Goal: Information Seeking & Learning: Learn about a topic

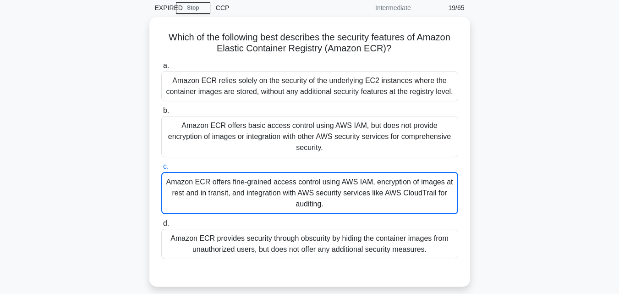
click at [516, 148] on div "Which of the following best describes the security features of Amazon Elastic C…" at bounding box center [310, 157] width 523 height 281
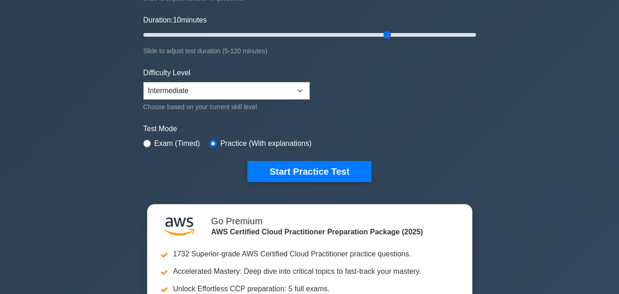
scroll to position [165, 0]
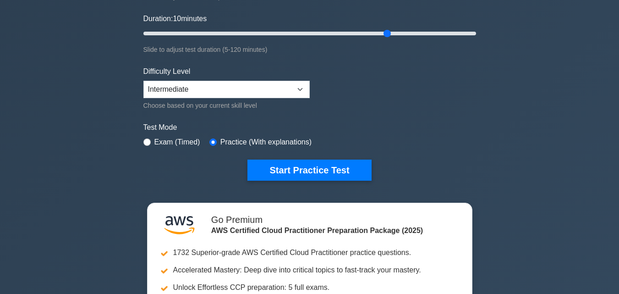
click at [61, 167] on div ".st0{fill:#252F3E;} .st1{fill-rule:evenodd;clip-rule:evenodd;fill:#FF9900;} AWS…" at bounding box center [309, 137] width 619 height 547
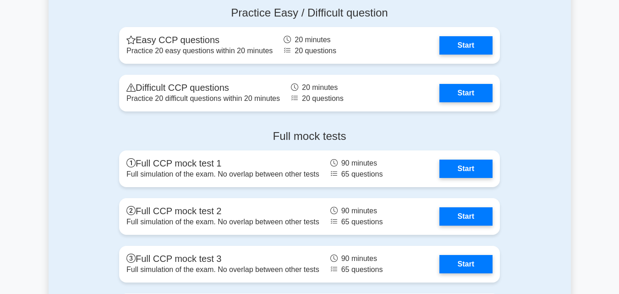
scroll to position [2054, 0]
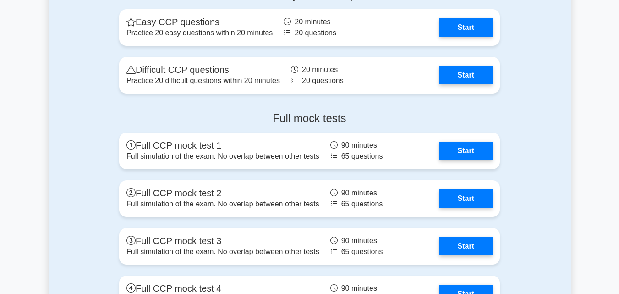
drag, startPoint x: 456, startPoint y: 72, endPoint x: 425, endPoint y: 104, distance: 44.7
click at [425, 105] on div "Full mock tests Full CCP mock test 1 Full simulation of the exam. No overlap be…" at bounding box center [310, 238] width 392 height 266
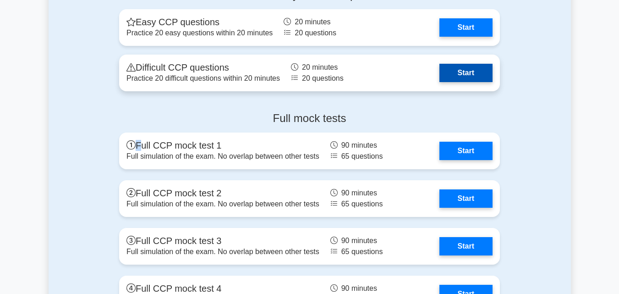
click at [462, 77] on link "Start" at bounding box center [466, 73] width 53 height 18
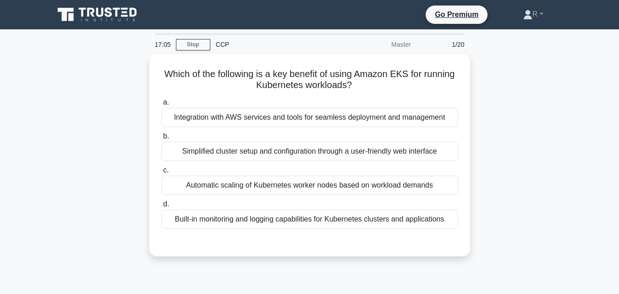
click at [87, 156] on div "Which of the following is a key benefit of using Amazon EKS for running Kuberne…" at bounding box center [310, 161] width 523 height 214
click at [533, 193] on div "Which of the following is a key benefit of using Amazon EKS for running Kuberne…" at bounding box center [310, 161] width 523 height 214
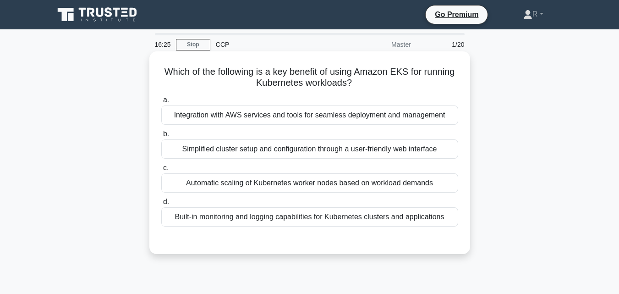
drag, startPoint x: 289, startPoint y: 74, endPoint x: 392, endPoint y: 84, distance: 104.2
click at [392, 84] on h5 "Which of the following is a key benefit of using Amazon EKS for running Kuberne…" at bounding box center [309, 77] width 299 height 23
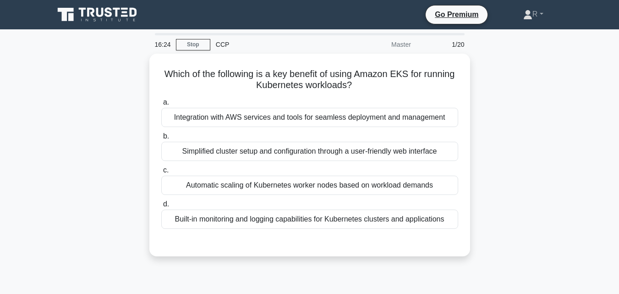
click at [497, 92] on div "Which of the following is a key benefit of using Amazon EKS for running Kuberne…" at bounding box center [310, 161] width 523 height 214
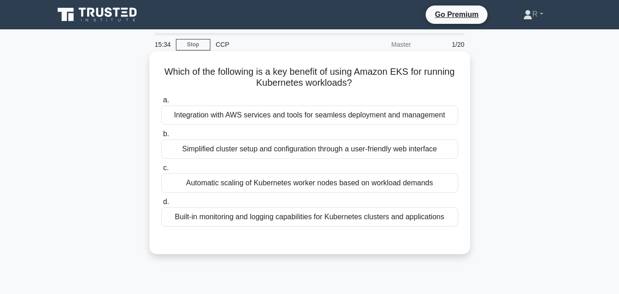
click at [328, 115] on div "Integration with AWS services and tools for seamless deployment and management" at bounding box center [309, 114] width 297 height 19
click at [161, 103] on input "a. Integration with AWS services and tools for seamless deployment and manageme…" at bounding box center [161, 100] width 0 height 6
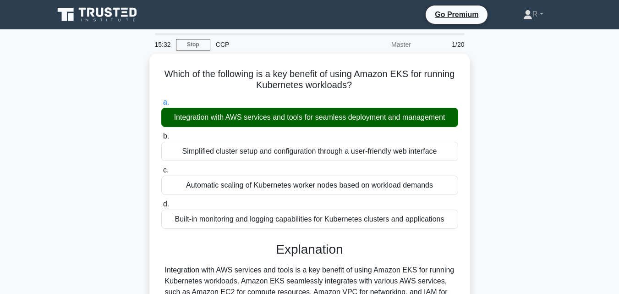
click at [522, 203] on div "Which of the following is a key benefit of using Amazon EKS for running Kuberne…" at bounding box center [310, 253] width 523 height 398
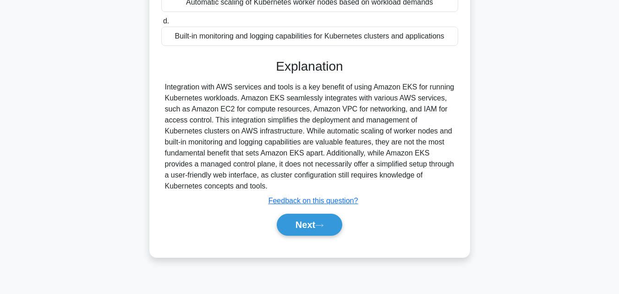
scroll to position [183, 0]
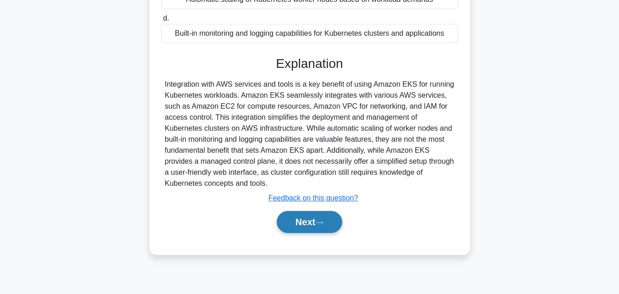
click at [330, 226] on button "Next" at bounding box center [310, 222] width 66 height 22
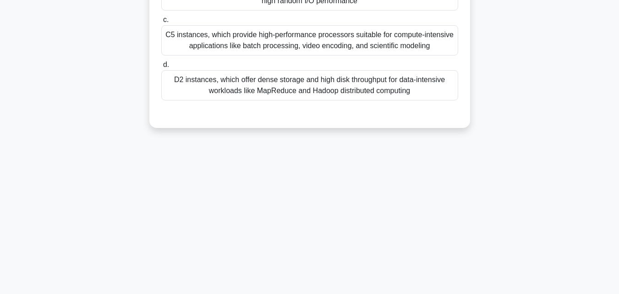
click at [443, 189] on div "15:16 Stop CCP Master 2/20 Which Amazon EC2 instance type is best suited for ap…" at bounding box center [310, 79] width 523 height 458
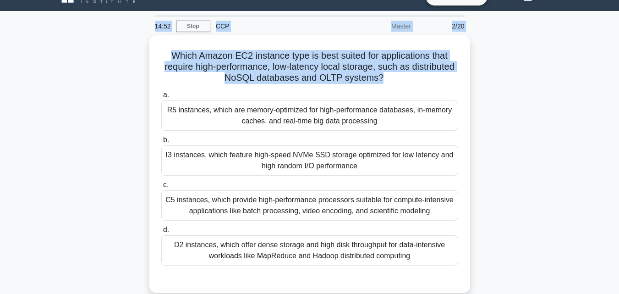
scroll to position [0, 0]
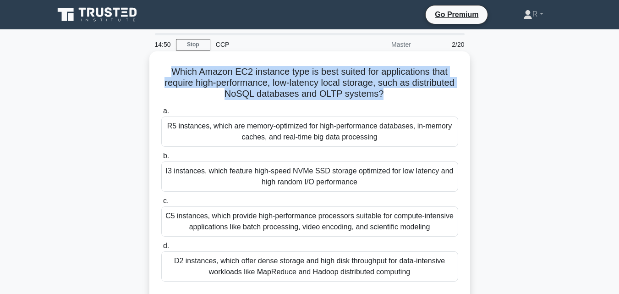
drag, startPoint x: 403, startPoint y: 79, endPoint x: 170, endPoint y: 74, distance: 233.0
click at [170, 74] on h5 "Which Amazon EC2 instance type is best suited for applications that require hig…" at bounding box center [309, 83] width 299 height 34
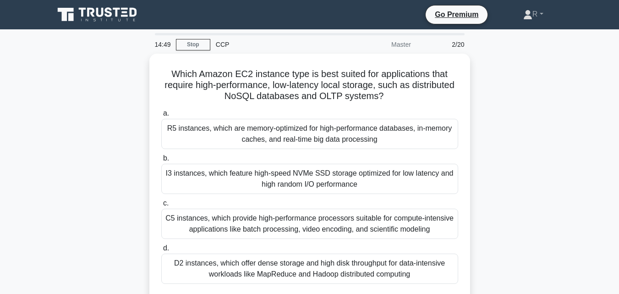
click at [491, 105] on div "Which Amazon EC2 instance type is best suited for applications that require hig…" at bounding box center [310, 188] width 523 height 269
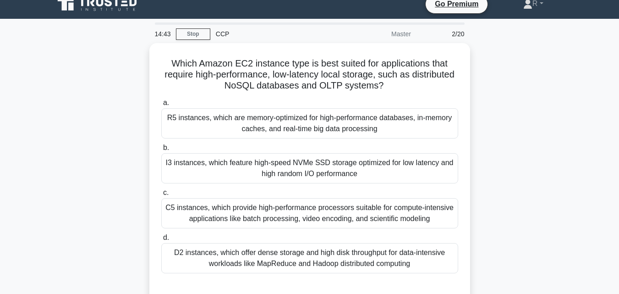
scroll to position [11, 0]
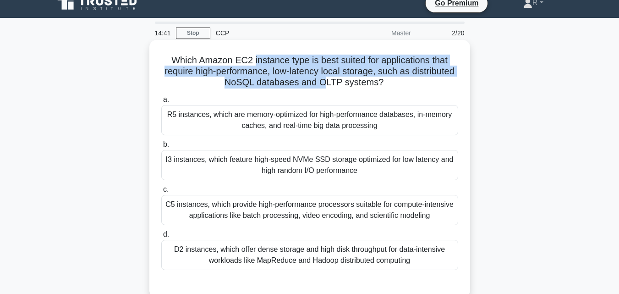
drag, startPoint x: 253, startPoint y: 62, endPoint x: 348, endPoint y: 89, distance: 98.4
click at [348, 89] on div "Which Amazon EC2 instance type is best suited for applications that require hig…" at bounding box center [310, 169] width 314 height 250
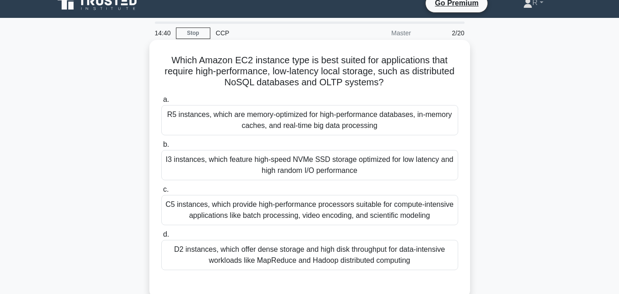
click at [421, 84] on h5 "Which Amazon EC2 instance type is best suited for applications that require hig…" at bounding box center [309, 72] width 299 height 34
drag, startPoint x: 347, startPoint y: 70, endPoint x: 415, endPoint y: 90, distance: 71.2
click at [415, 90] on div "Which Amazon EC2 instance type is best suited for applications that require hig…" at bounding box center [310, 169] width 314 height 250
click at [441, 86] on h5 "Which Amazon EC2 instance type is best suited for applications that require hig…" at bounding box center [309, 72] width 299 height 34
drag, startPoint x: 298, startPoint y: 86, endPoint x: 407, endPoint y: 89, distance: 108.7
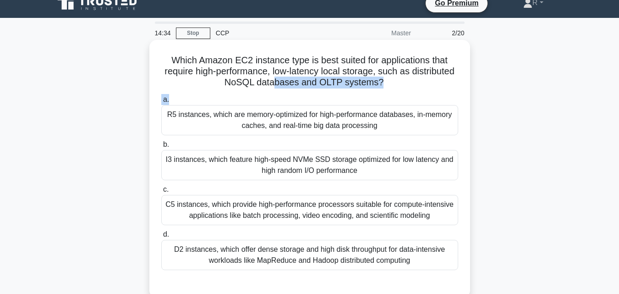
click at [407, 89] on div "Which Amazon EC2 instance type is best suited for applications that require hig…" at bounding box center [310, 169] width 314 height 250
click at [439, 86] on h5 "Which Amazon EC2 instance type is best suited for applications that require hig…" at bounding box center [309, 72] width 299 height 34
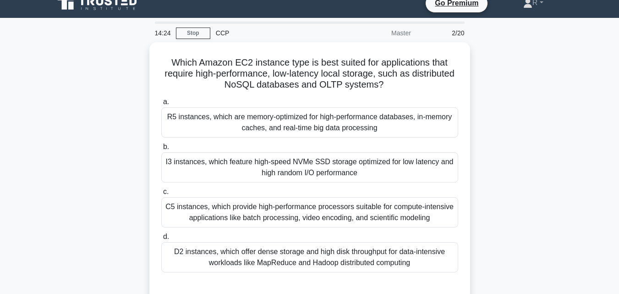
click at [525, 168] on div "Which Amazon EC2 instance type is best suited for applications that require hig…" at bounding box center [310, 176] width 523 height 269
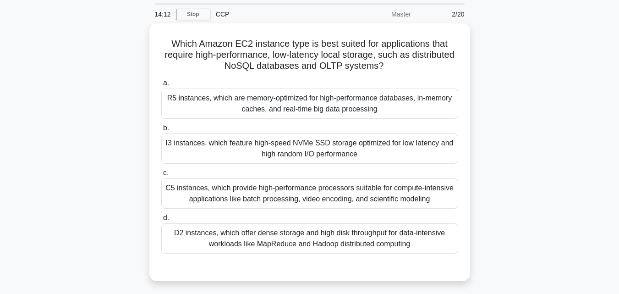
scroll to position [30, 0]
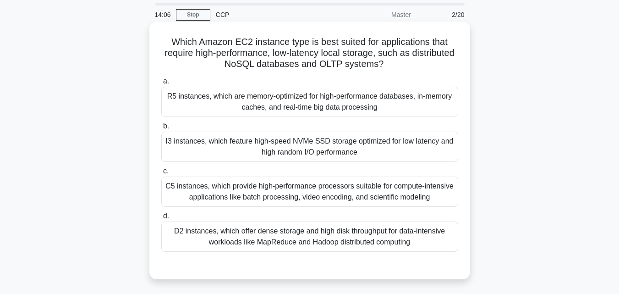
click at [391, 98] on div "R5 instances, which are memory-optimized for high-performance databases, in-mem…" at bounding box center [309, 102] width 297 height 30
click at [161, 84] on input "a. R5 instances, which are memory-optimized for high-performance databases, in-…" at bounding box center [161, 81] width 0 height 6
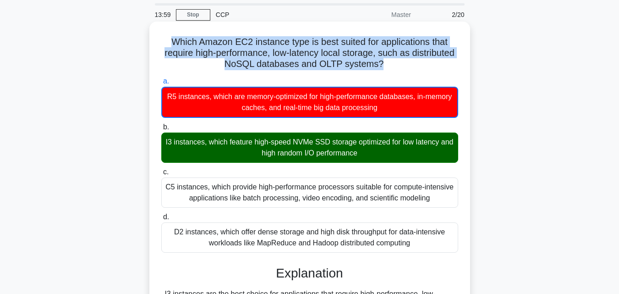
drag, startPoint x: 169, startPoint y: 40, endPoint x: 404, endPoint y: 64, distance: 236.4
click at [404, 64] on h5 "Which Amazon EC2 instance type is best suited for applications that require hig…" at bounding box center [309, 53] width 299 height 34
copy h5 "Which Amazon EC2 instance type is best suited for applications that require hig…"
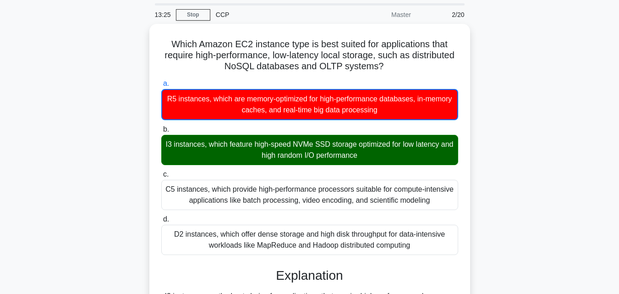
click at [516, 177] on div "Which Amazon EC2 instance type is best suited for applications that require hig…" at bounding box center [310, 245] width 523 height 442
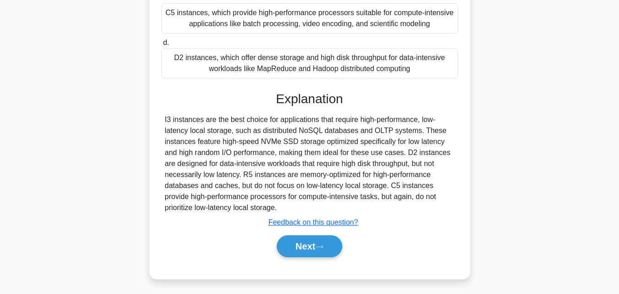
scroll to position [207, 0]
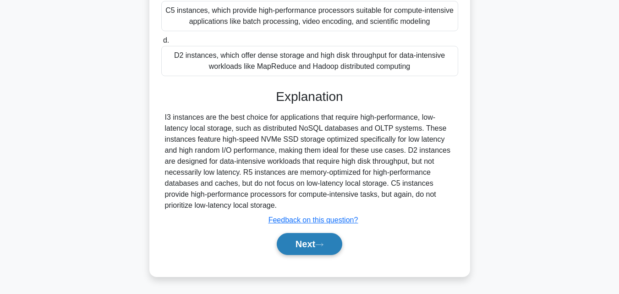
click at [309, 249] on button "Next" at bounding box center [310, 244] width 66 height 22
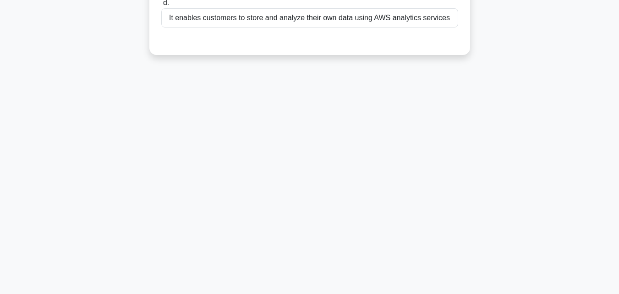
scroll to position [201, 0]
click at [516, 200] on div "13:13 Stop CCP Master 3/20 What is a unique feature of AWS Data Exchange? .spin…" at bounding box center [310, 61] width 523 height 458
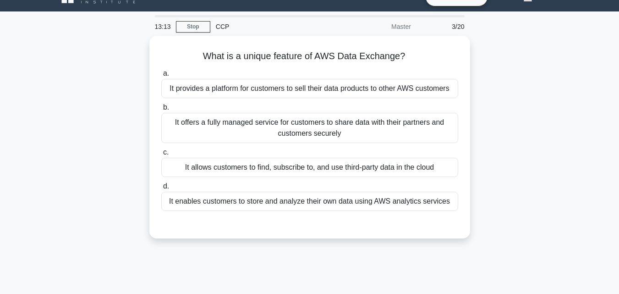
scroll to position [0, 0]
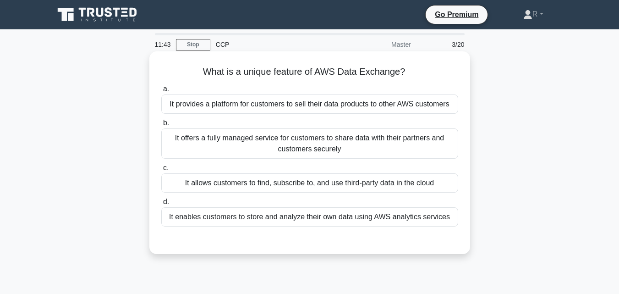
click at [446, 142] on div "It offers a fully managed service for customers to share data with their partne…" at bounding box center [309, 143] width 297 height 30
click at [161, 126] on input "b. It offers a fully managed service for customers to share data with their par…" at bounding box center [161, 123] width 0 height 6
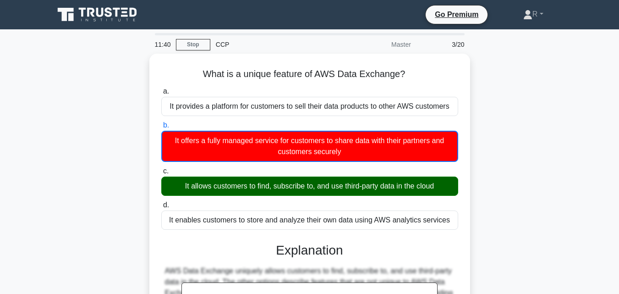
click at [498, 204] on div "What is a unique feature of AWS Data Exchange? .spinner_0XTQ{transform-origin:c…" at bounding box center [310, 253] width 523 height 398
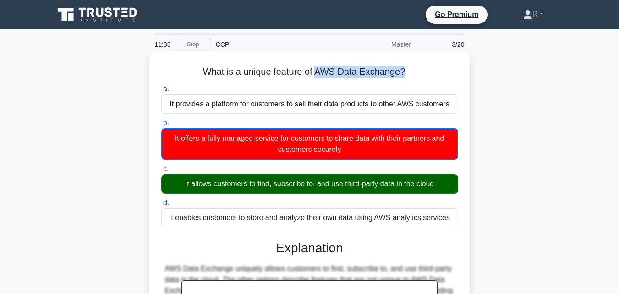
drag, startPoint x: 319, startPoint y: 70, endPoint x: 403, endPoint y: 72, distance: 84.8
click at [403, 72] on h5 "What is a unique feature of AWS Data Exchange? .spinner_0XTQ{transform-origin:c…" at bounding box center [309, 72] width 299 height 12
click at [402, 75] on h5 "What is a unique feature of AWS Data Exchange? .spinner_0XTQ{transform-origin:c…" at bounding box center [309, 72] width 299 height 12
drag, startPoint x: 318, startPoint y: 73, endPoint x: 402, endPoint y: 74, distance: 83.5
click at [402, 74] on h5 "What is a unique feature of AWS Data Exchange? .spinner_0XTQ{transform-origin:c…" at bounding box center [309, 72] width 299 height 12
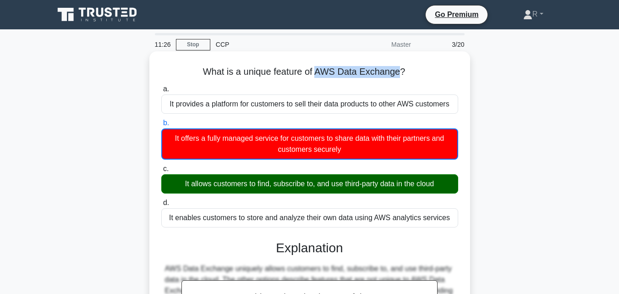
copy h5 "AWS Data Exchange"
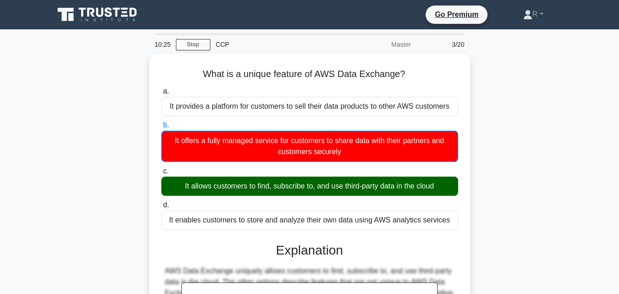
click at [507, 244] on div "What is a unique feature of AWS Data Exchange? .spinner_0XTQ{transform-origin:c…" at bounding box center [310, 253] width 523 height 398
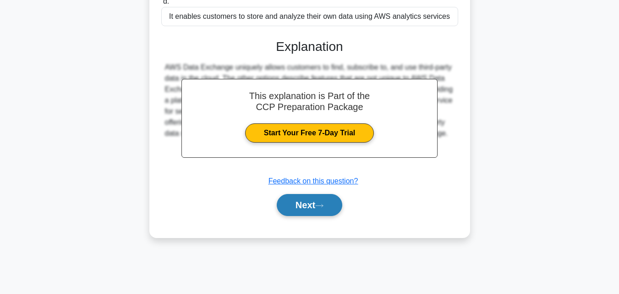
click at [320, 200] on button "Next" at bounding box center [310, 205] width 66 height 22
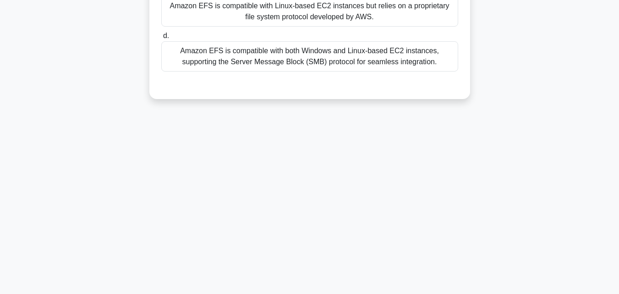
click at [416, 162] on div "9:04 Stop CCP Master 4/20 Which of the following statements accurately describe…" at bounding box center [310, 61] width 523 height 458
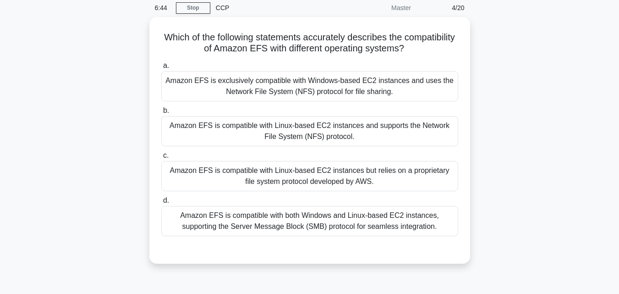
scroll to position [55, 0]
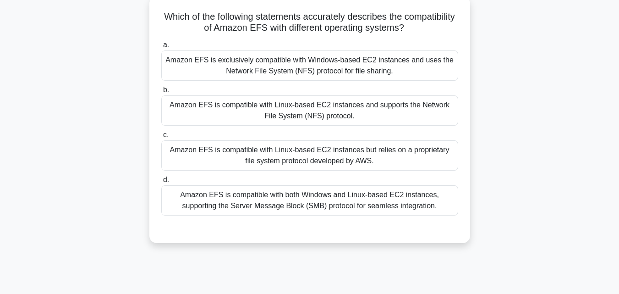
click at [360, 202] on div "Amazon EFS is compatible with both Windows and Linux-based EC2 instances, suppo…" at bounding box center [309, 200] width 297 height 30
click at [161, 183] on input "d. Amazon EFS is compatible with both Windows and Linux-based EC2 instances, su…" at bounding box center [161, 180] width 0 height 6
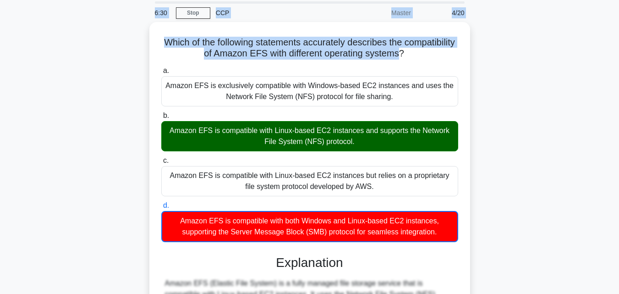
scroll to position [0, 0]
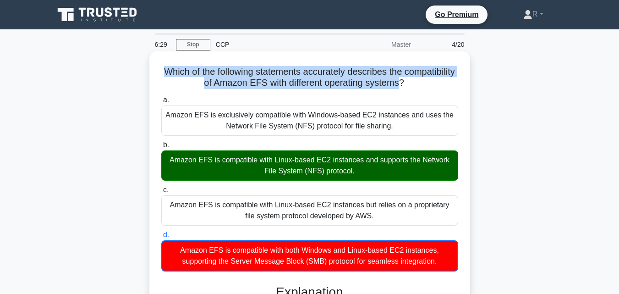
drag, startPoint x: 428, startPoint y: 28, endPoint x: 189, endPoint y: 72, distance: 243.3
click at [189, 72] on h5 "Which of the following statements accurately describes the compatibility of Ama…" at bounding box center [309, 77] width 299 height 23
copy h5 "Which of the following statements accurately describes the compatibility of Ama…"
drag, startPoint x: 356, startPoint y: 173, endPoint x: 170, endPoint y: 163, distance: 186.4
click at [170, 163] on div "Amazon EFS is compatible with Linux-based EC2 instances and supports the Networ…" at bounding box center [309, 165] width 297 height 30
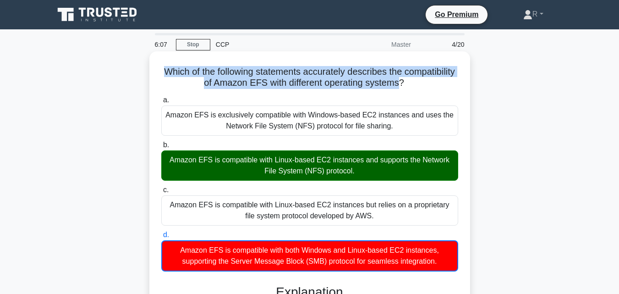
copy div "Amazon EFS is compatible with Linux-based EC2 instances and supports the Networ…"
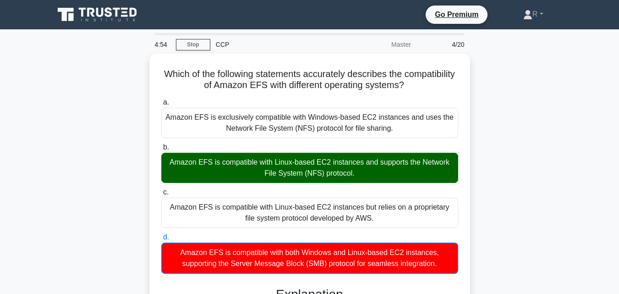
click at [570, 221] on div "Which of the following statements accurately describes the compatibility of Ama…" at bounding box center [310, 286] width 523 height 464
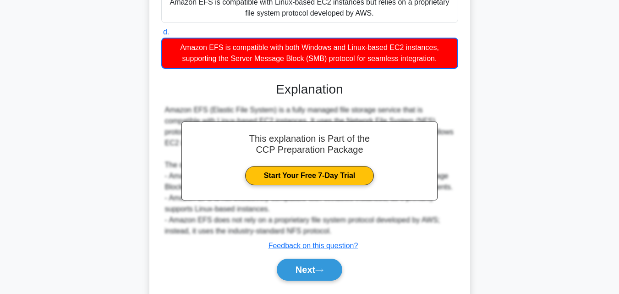
scroll to position [229, 0]
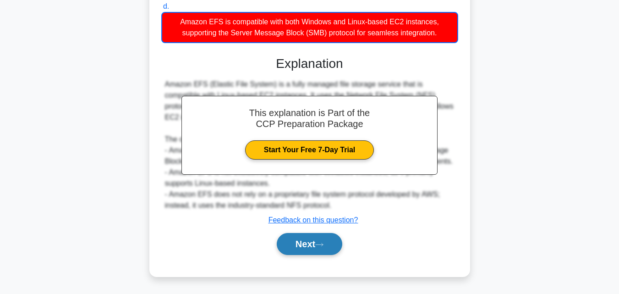
click at [306, 247] on button "Next" at bounding box center [310, 244] width 66 height 22
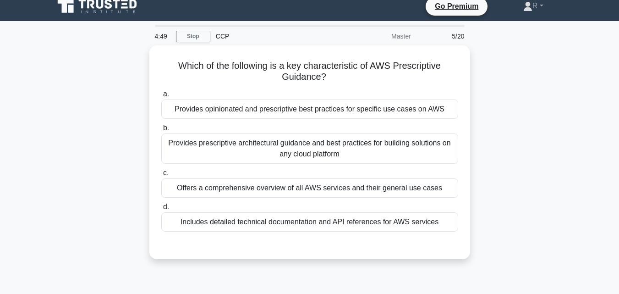
scroll to position [0, 0]
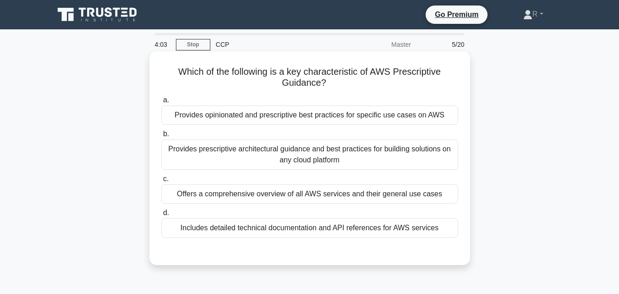
click at [360, 110] on div "Provides opinionated and prescriptive best practices for specific use cases on …" at bounding box center [309, 114] width 297 height 19
click at [161, 103] on input "a. Provides opinionated and prescriptive best practices for specific use cases …" at bounding box center [161, 100] width 0 height 6
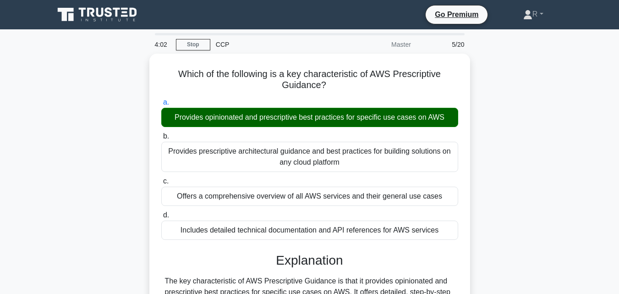
click at [516, 213] on div "Which of the following is a key characteristic of AWS Prescriptive Guidance? .s…" at bounding box center [310, 236] width 523 height 365
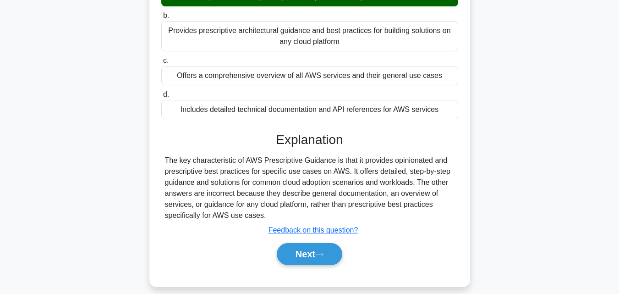
scroll to position [128, 0]
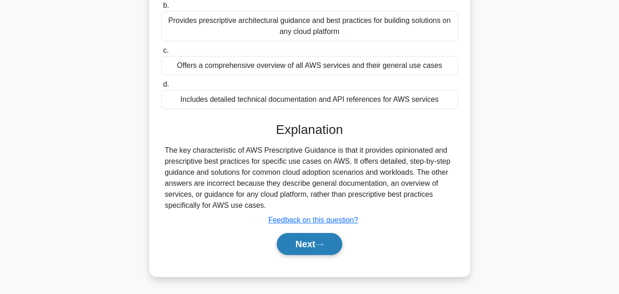
click at [287, 244] on button "Next" at bounding box center [310, 244] width 66 height 22
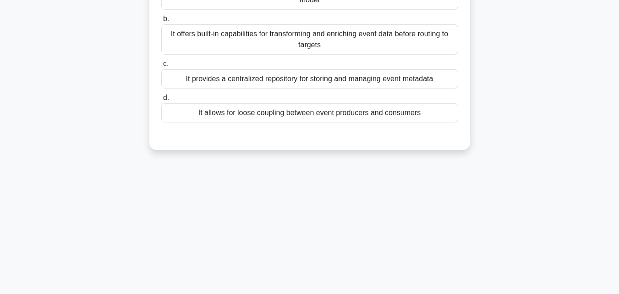
click at [493, 189] on div "3:55 Stop CCP Master 6/20 What is a key advantage of using Amazon EventBridge i…" at bounding box center [310, 134] width 523 height 458
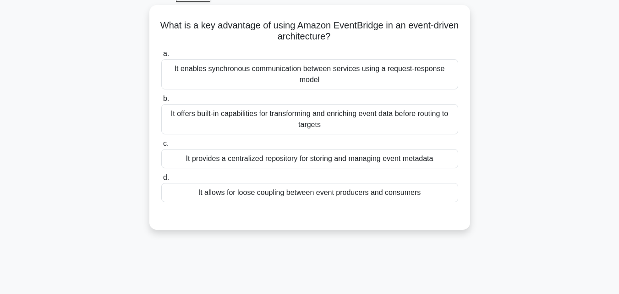
scroll to position [37, 0]
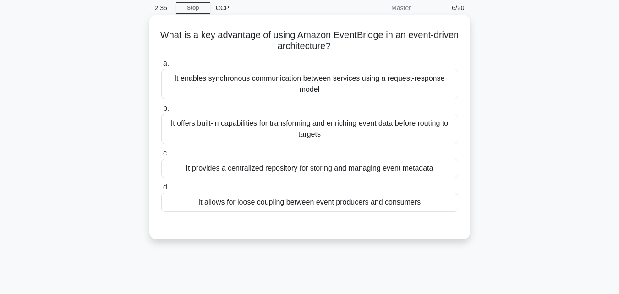
click at [367, 206] on div "It allows for loose coupling between event producers and consumers" at bounding box center [309, 202] width 297 height 19
click at [161, 190] on input "d. It allows for loose coupling between event producers and consumers" at bounding box center [161, 187] width 0 height 6
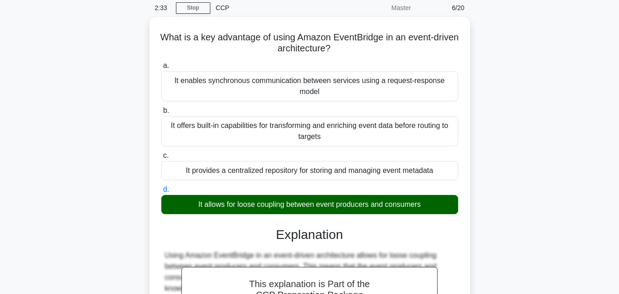
click at [485, 192] on div "What is a key advantage of using Amazon EventBridge in an event-driven architec…" at bounding box center [310, 227] width 523 height 420
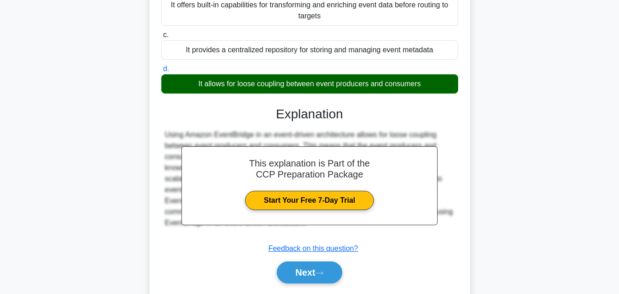
scroll to position [183, 0]
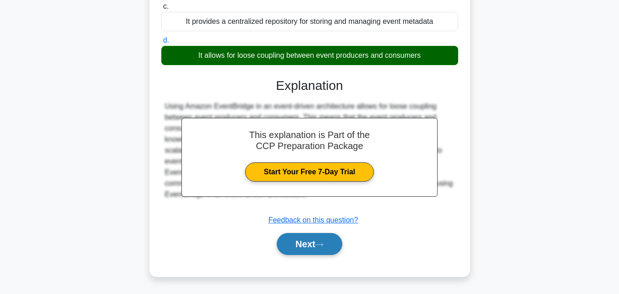
click at [293, 238] on button "Next" at bounding box center [310, 244] width 66 height 22
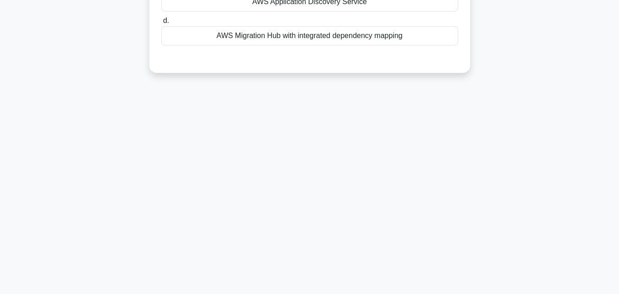
click at [412, 191] on div "2:25 Stop CCP Master 7/20 Which AWS service can be used to collect data about o…" at bounding box center [310, 79] width 523 height 458
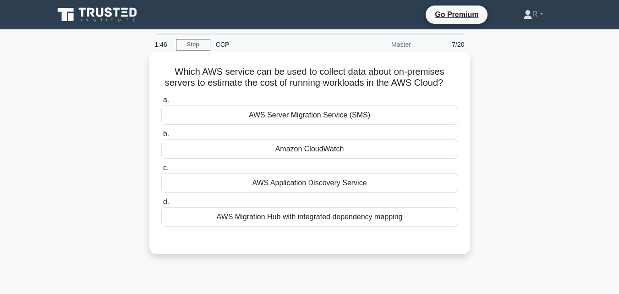
click at [385, 116] on div "AWS Server Migration Service (SMS)" at bounding box center [309, 114] width 297 height 19
click at [161, 103] on input "a. AWS Server Migration Service (SMS)" at bounding box center [161, 100] width 0 height 6
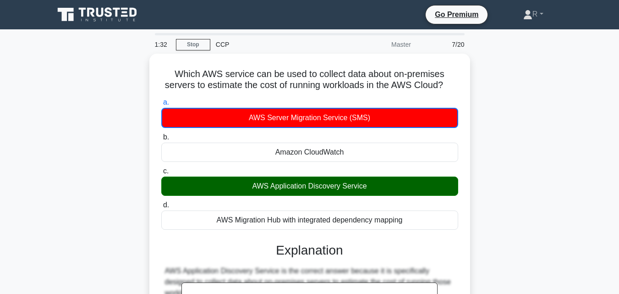
click at [503, 186] on div "Which AWS service can be used to collect data about on-premises servers to esti…" at bounding box center [310, 253] width 523 height 398
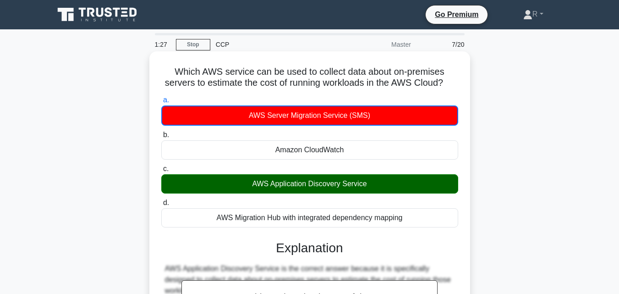
drag, startPoint x: 448, startPoint y: 50, endPoint x: 174, endPoint y: 74, distance: 274.8
click at [174, 74] on h5 "Which AWS service can be used to collect data about on-premises servers to esti…" at bounding box center [309, 77] width 299 height 23
copy h5 "Which AWS service can be used to collect data about on-premises servers to esti…"
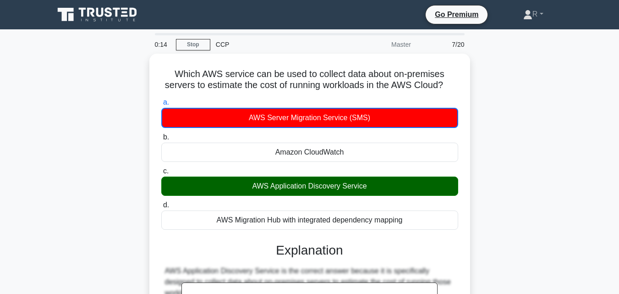
click at [519, 212] on div "Which AWS service can be used to collect data about on-premises servers to esti…" at bounding box center [310, 253] width 523 height 398
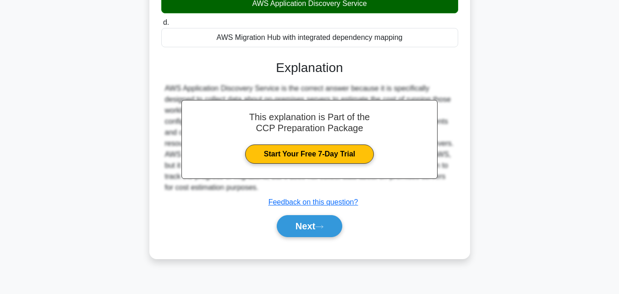
scroll to position [201, 0]
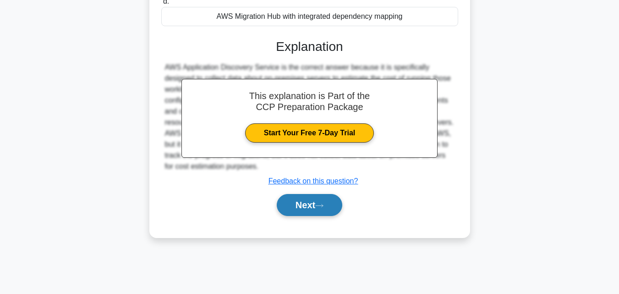
click at [319, 215] on button "Next" at bounding box center [310, 205] width 66 height 22
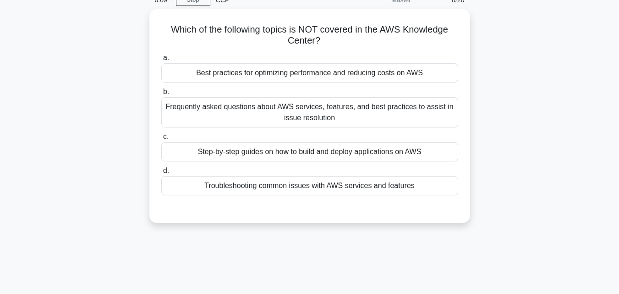
scroll to position [36, 0]
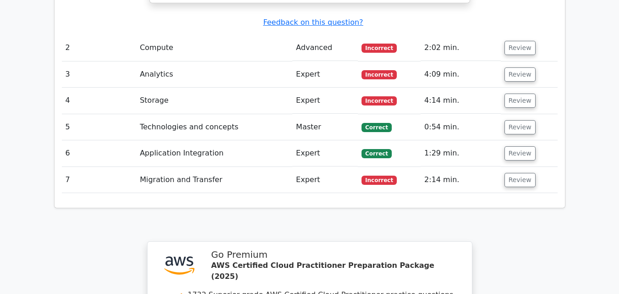
scroll to position [1435, 0]
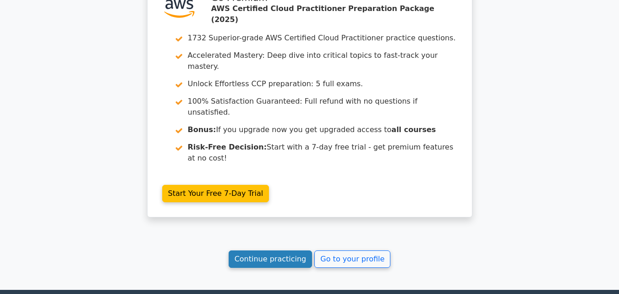
click at [283, 250] on link "Continue practicing" at bounding box center [271, 258] width 84 height 17
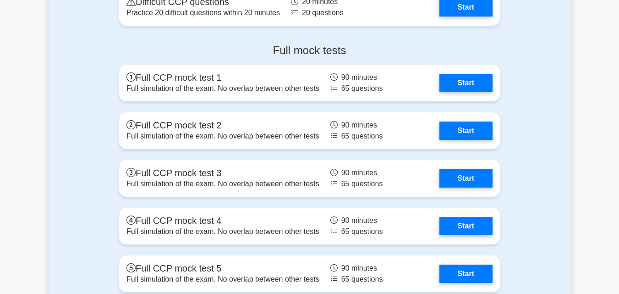
scroll to position [2164, 0]
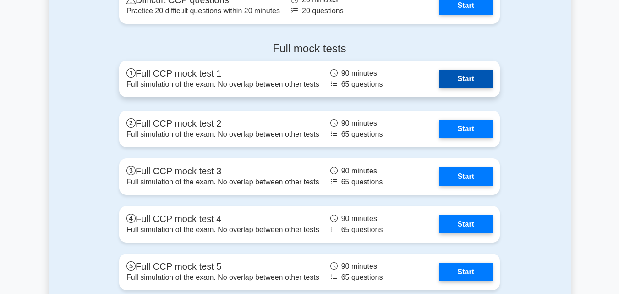
click at [465, 81] on link "Start" at bounding box center [466, 79] width 53 height 18
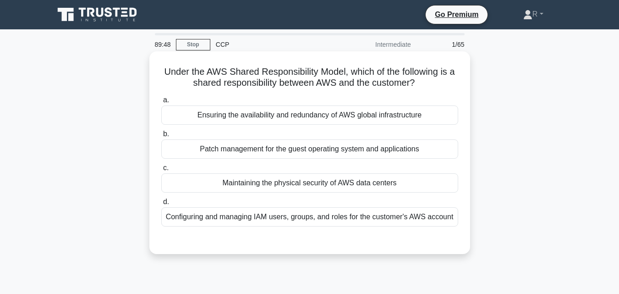
click at [378, 215] on div "Configuring and managing IAM users, groups, and roles for the customer's AWS ac…" at bounding box center [309, 216] width 297 height 19
click at [161, 205] on input "d. Configuring and managing IAM users, groups, and roles for the customer's AWS…" at bounding box center [161, 202] width 0 height 6
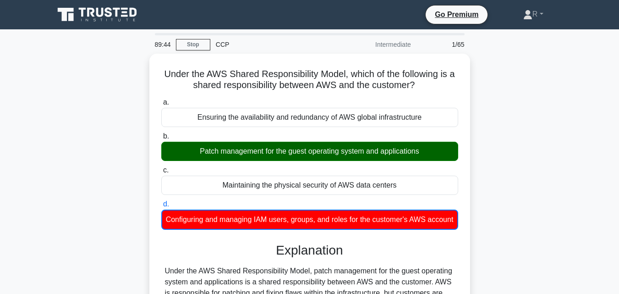
click at [511, 177] on div "Under the AWS Shared Responsibility Model, which of the following is a shared r…" at bounding box center [310, 247] width 523 height 387
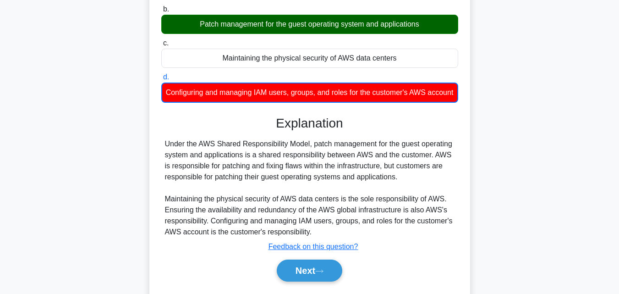
scroll to position [201, 0]
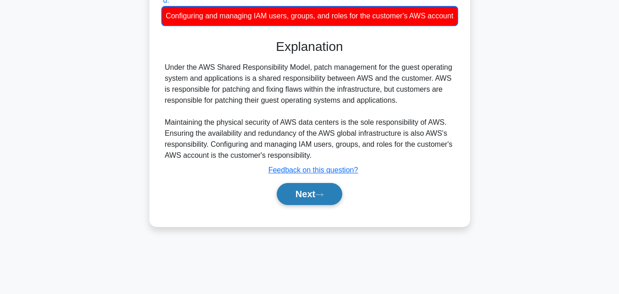
click at [296, 203] on button "Next" at bounding box center [310, 194] width 66 height 22
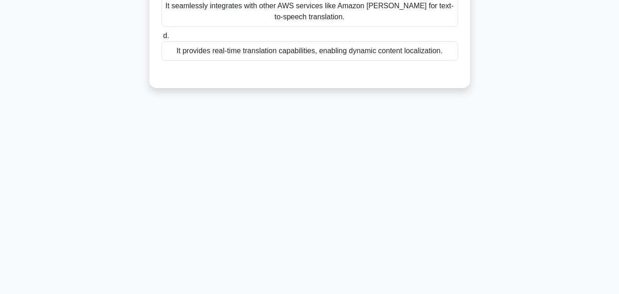
click at [434, 169] on div "89:15 Stop CCP Intermediate 2/65 Which of the following is a key advantage of u…" at bounding box center [310, 61] width 523 height 458
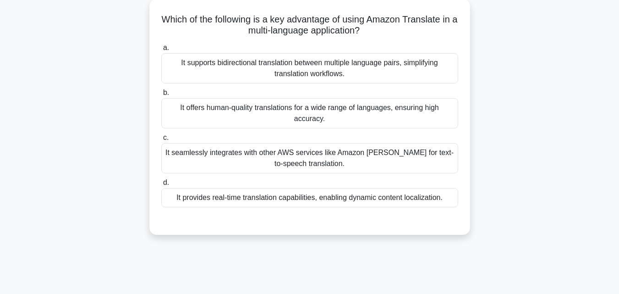
scroll to position [36, 0]
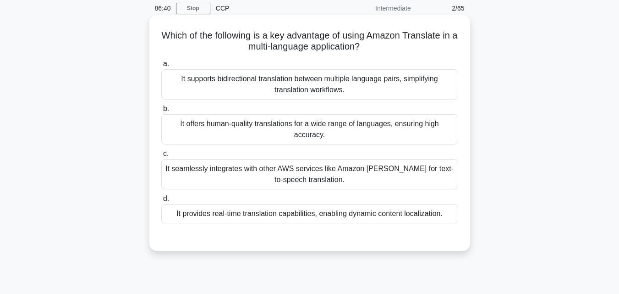
click at [328, 213] on div "It provides real-time translation capabilities, enabling dynamic content locali…" at bounding box center [309, 213] width 297 height 19
click at [161, 202] on input "d. It provides real-time translation capabilities, enabling dynamic content loc…" at bounding box center [161, 199] width 0 height 6
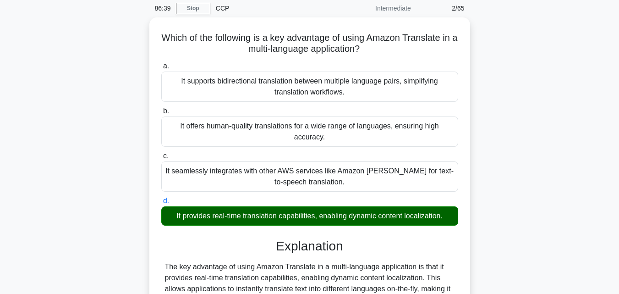
click at [521, 194] on div "Which of the following is a key advantage of using Amazon Translate in a multi-…" at bounding box center [310, 210] width 523 height 387
click at [519, 171] on div "Which of the following is a key advantage of using Amazon Translate in a multi-…" at bounding box center [310, 210] width 523 height 387
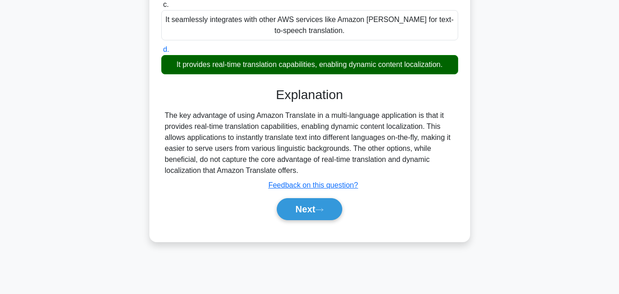
scroll to position [201, 0]
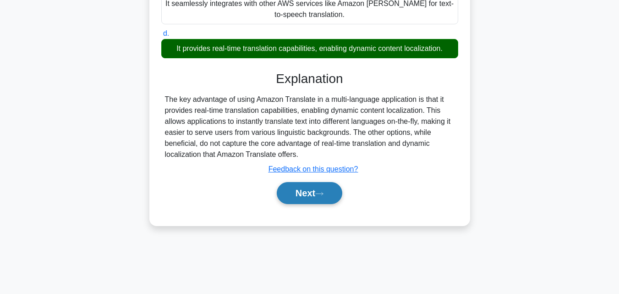
click at [300, 198] on button "Next" at bounding box center [310, 193] width 66 height 22
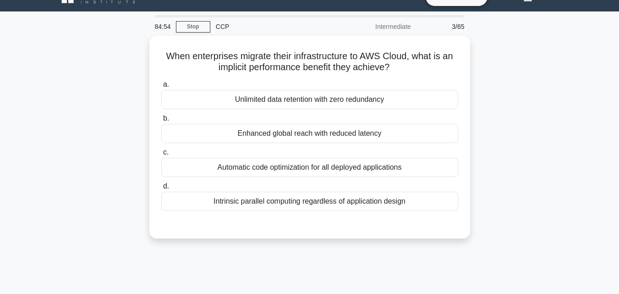
scroll to position [0, 0]
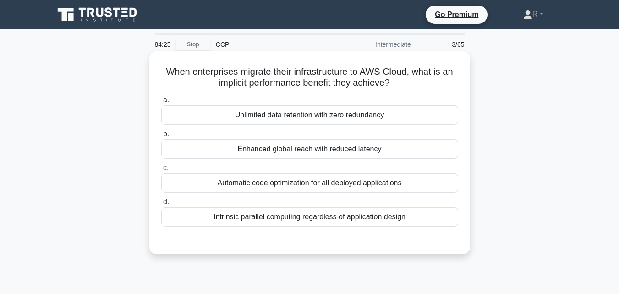
click at [379, 218] on div "Intrinsic parallel computing regardless of application design" at bounding box center [309, 216] width 297 height 19
click at [161, 205] on input "d. Intrinsic parallel computing regardless of application design" at bounding box center [161, 202] width 0 height 6
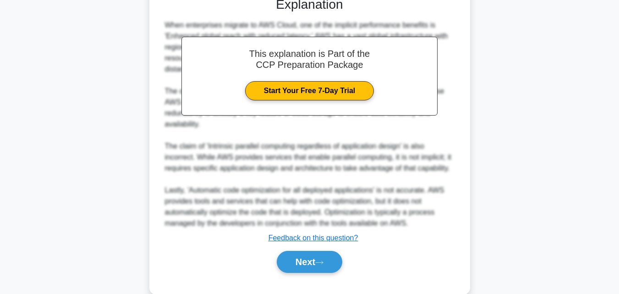
scroll to position [262, 0]
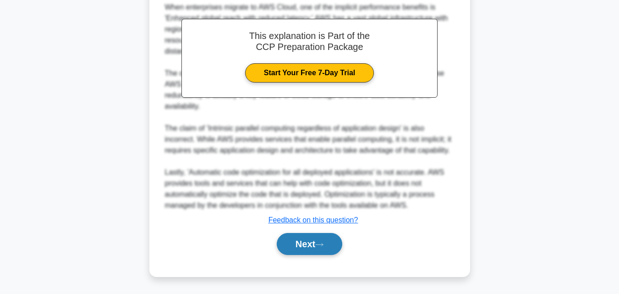
click at [295, 243] on button "Next" at bounding box center [310, 244] width 66 height 22
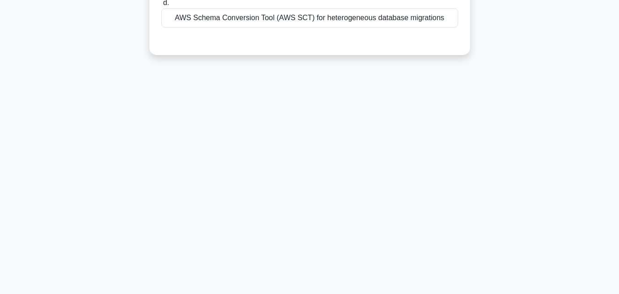
scroll to position [0, 0]
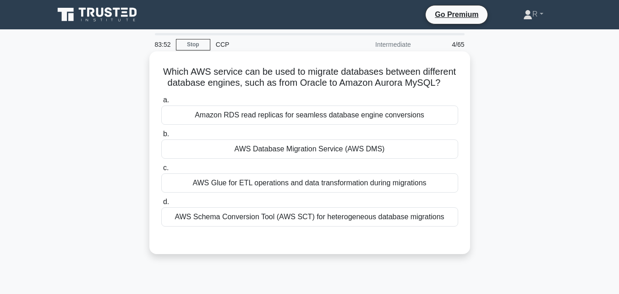
click at [332, 148] on div "AWS Database Migration Service (AWS DMS)" at bounding box center [309, 148] width 297 height 19
click at [161, 137] on input "b. AWS Database Migration Service (AWS DMS)" at bounding box center [161, 134] width 0 height 6
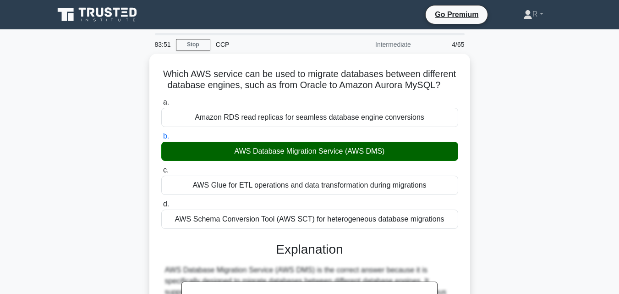
click at [492, 170] on div "Which AWS service can be used to migrate databases between different database e…" at bounding box center [310, 264] width 523 height 420
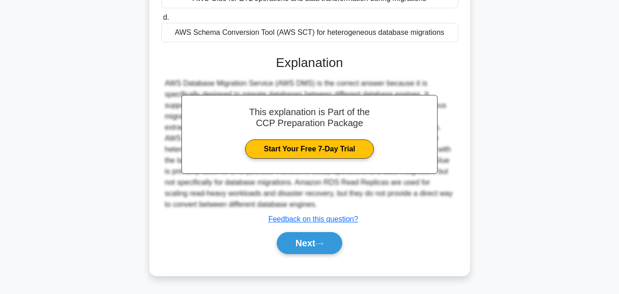
scroll to position [201, 0]
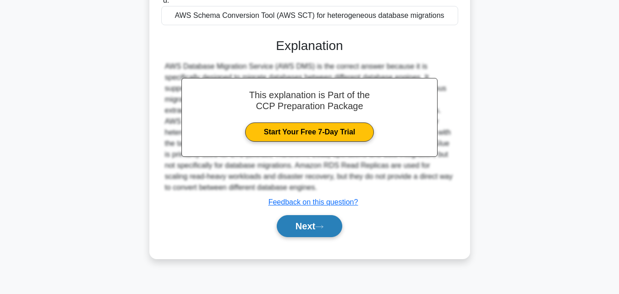
click at [309, 226] on button "Next" at bounding box center [310, 226] width 66 height 22
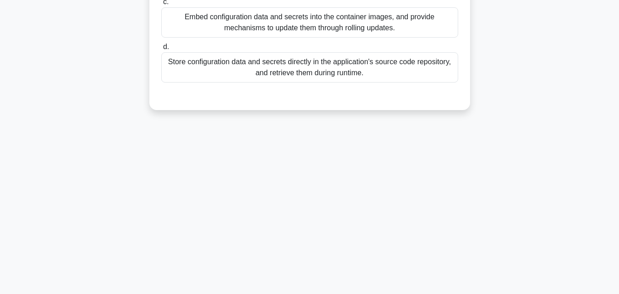
click at [452, 151] on div "83:48 Stop CCP Intermediate 5/65 When deploying a Kubernetes application on Ama…" at bounding box center [310, 61] width 523 height 458
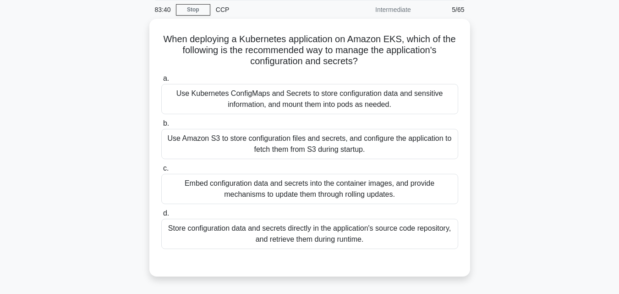
scroll to position [37, 0]
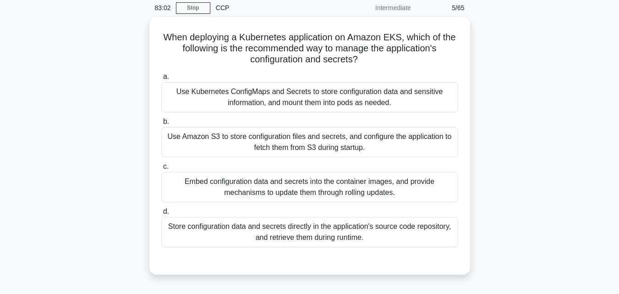
click at [506, 155] on div "When deploying a Kubernetes application on Amazon EKS, which of the following i…" at bounding box center [310, 151] width 523 height 269
click at [522, 231] on div "When deploying a Kubernetes application on Amazon EKS, which of the following i…" at bounding box center [310, 151] width 523 height 269
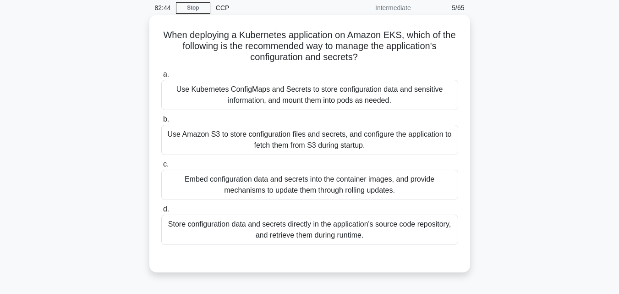
click at [360, 145] on div "Use Amazon S3 to store configuration files and secrets, and configure the appli…" at bounding box center [309, 140] width 297 height 30
click at [161, 122] on input "b. Use Amazon S3 to store configuration files and secrets, and configure the ap…" at bounding box center [161, 119] width 0 height 6
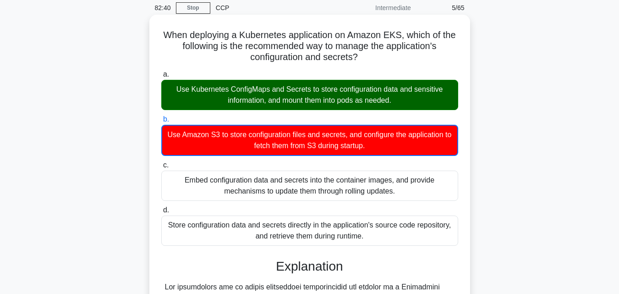
click at [383, 79] on label "a. Use Kubernetes ConfigMaps and Secrets to store configuration data and sensit…" at bounding box center [309, 89] width 297 height 41
click at [161, 77] on input "a. Use Kubernetes ConfigMaps and Secrets to store configuration data and sensit…" at bounding box center [161, 75] width 0 height 6
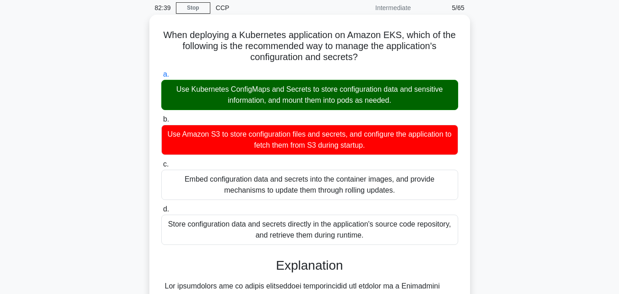
click at [375, 95] on div "Use Kubernetes ConfigMaps and Secrets to store configuration data and sensitive…" at bounding box center [309, 95] width 297 height 30
click at [161, 77] on input "a. Use Kubernetes ConfigMaps and Secrets to store configuration data and sensit…" at bounding box center [161, 75] width 0 height 6
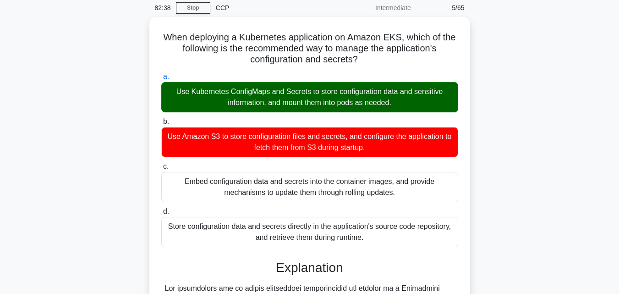
click at [505, 192] on div "When deploying a Kubernetes application on Amazon EKS, which of the following i…" at bounding box center [310, 271] width 523 height 508
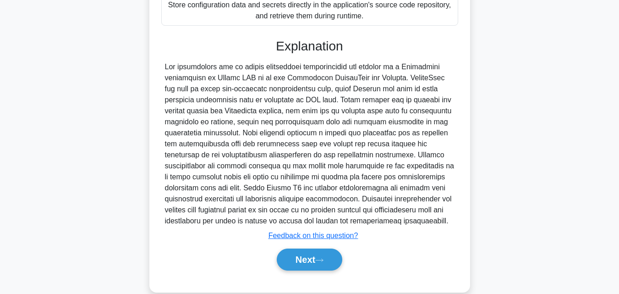
scroll to position [283, 0]
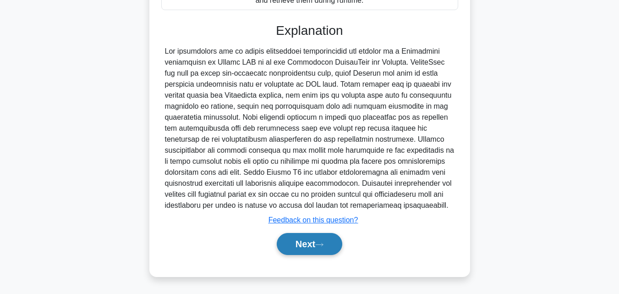
click at [293, 240] on button "Next" at bounding box center [310, 244] width 66 height 22
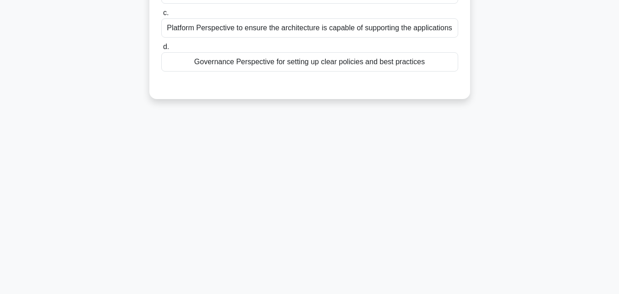
click at [469, 175] on div "82:27 Stop CCP Intermediate 6/65 A company is in the process of adopting AWS cl…" at bounding box center [310, 61] width 523 height 458
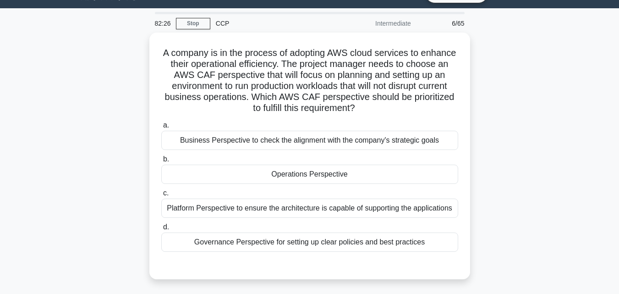
scroll to position [37, 0]
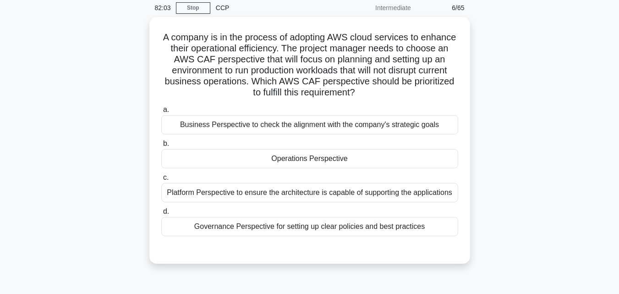
click at [519, 169] on div "A company is in the process of adopting AWS cloud services to enhance their ope…" at bounding box center [310, 146] width 523 height 258
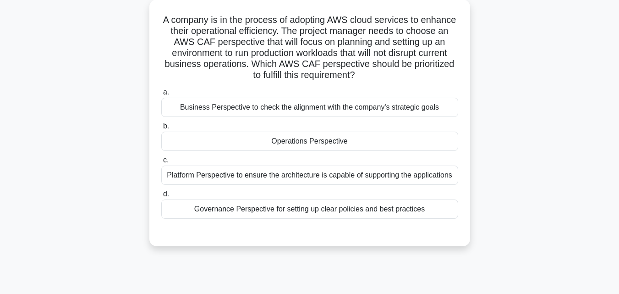
scroll to position [55, 0]
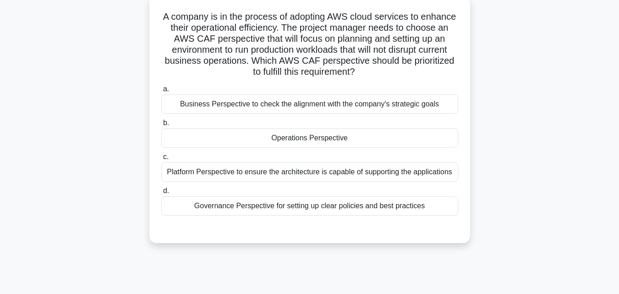
click at [365, 202] on div "Governance Perspective for setting up clear policies and best practices" at bounding box center [309, 205] width 297 height 19
click at [161, 194] on input "d. Governance Perspective for setting up clear policies and best practices" at bounding box center [161, 191] width 0 height 6
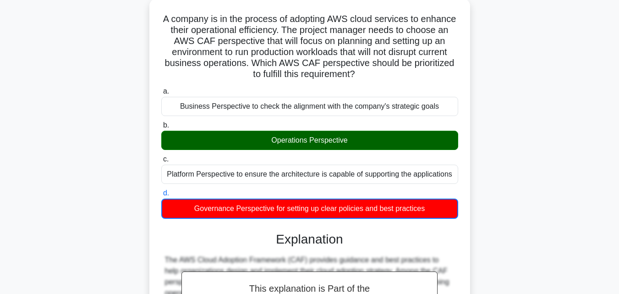
click at [161, 156] on input "c. Platform Perspective to ensure the architecture is capable of supporting the…" at bounding box center [161, 159] width 0 height 6
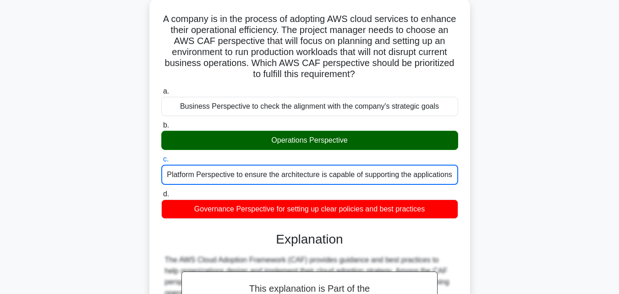
click at [161, 122] on input "b. Operations Perspective" at bounding box center [161, 125] width 0 height 6
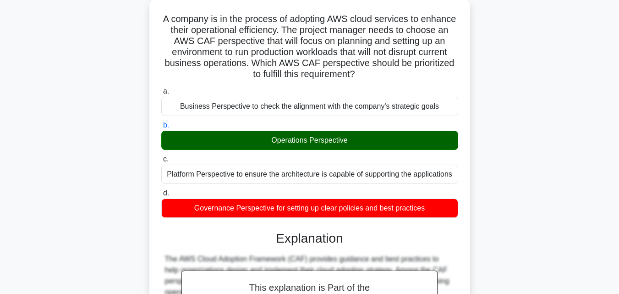
click at [161, 88] on input "a. Business Perspective to check the alignment with the company's strategic goa…" at bounding box center [161, 91] width 0 height 6
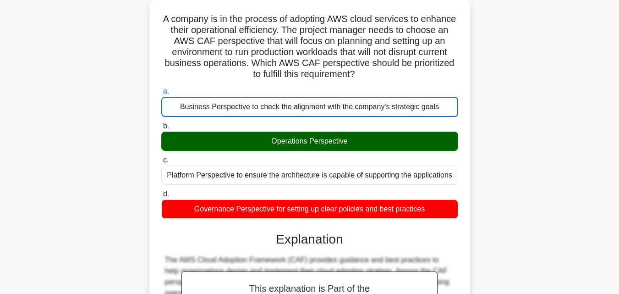
click at [161, 191] on input "d. Governance Perspective for setting up clear policies and best practices" at bounding box center [161, 194] width 0 height 6
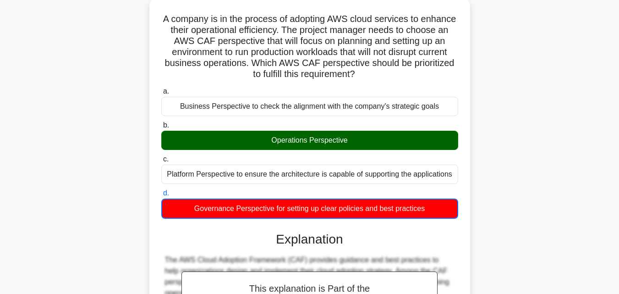
click at [161, 156] on input "c. Platform Perspective to ensure the architecture is capable of supporting the…" at bounding box center [161, 159] width 0 height 6
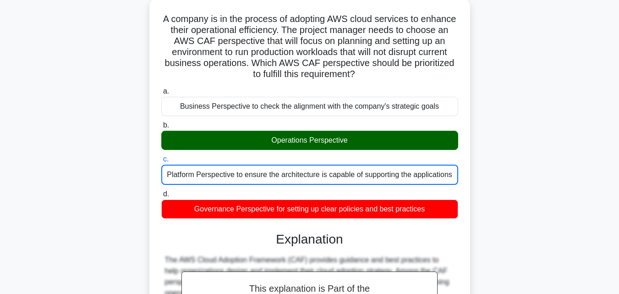
click at [161, 191] on input "d. Governance Perspective for setting up clear policies and best practices" at bounding box center [161, 194] width 0 height 6
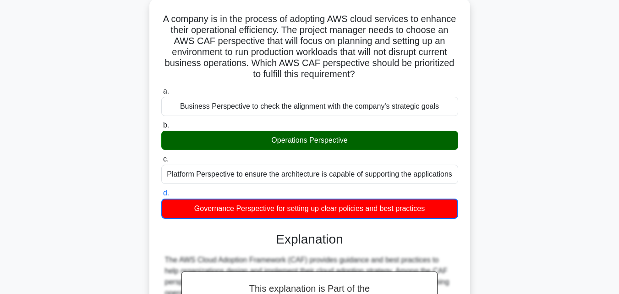
click at [161, 88] on input "a. Business Perspective to check the alignment with the company's strategic goa…" at bounding box center [161, 91] width 0 height 6
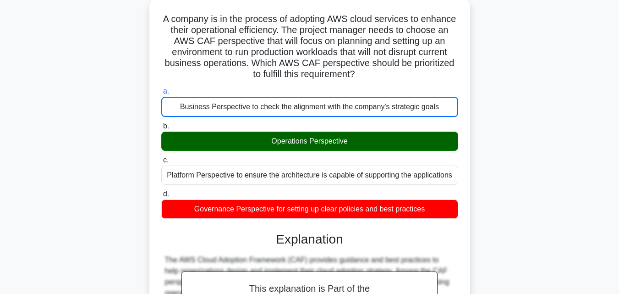
click at [161, 123] on input "b. Operations Perspective" at bounding box center [161, 126] width 0 height 6
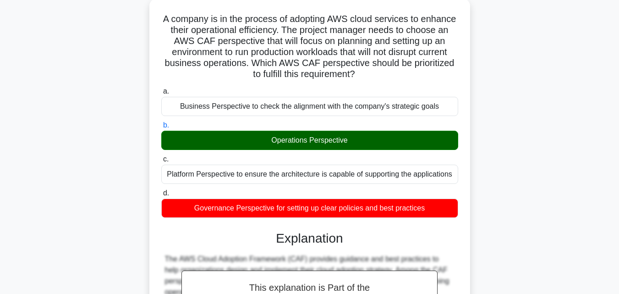
click at [161, 156] on input "c. Platform Perspective to ensure the architecture is capable of supporting the…" at bounding box center [161, 159] width 0 height 6
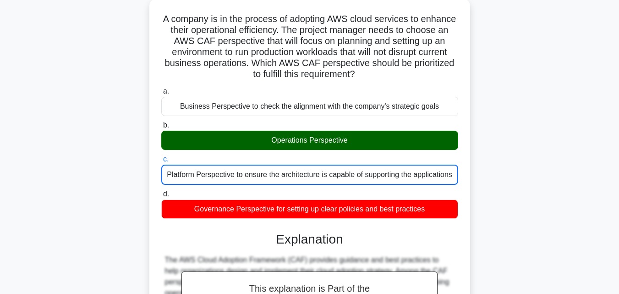
click at [161, 191] on input "d. Governance Perspective for setting up clear policies and best practices" at bounding box center [161, 194] width 0 height 6
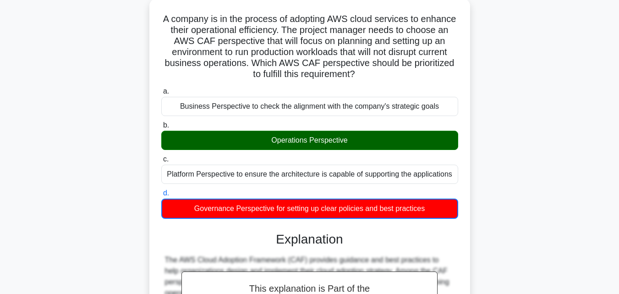
click at [161, 88] on input "a. Business Perspective to check the alignment with the company's strategic goa…" at bounding box center [161, 91] width 0 height 6
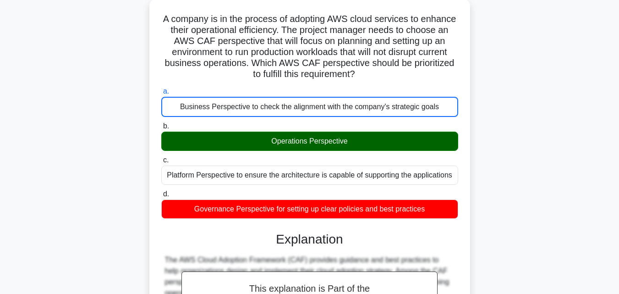
click at [161, 123] on input "b. Operations Perspective" at bounding box center [161, 126] width 0 height 6
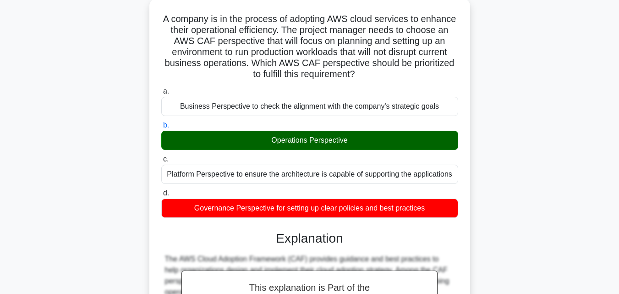
click at [161, 156] on input "c. Platform Perspective to ensure the architecture is capable of supporting the…" at bounding box center [161, 159] width 0 height 6
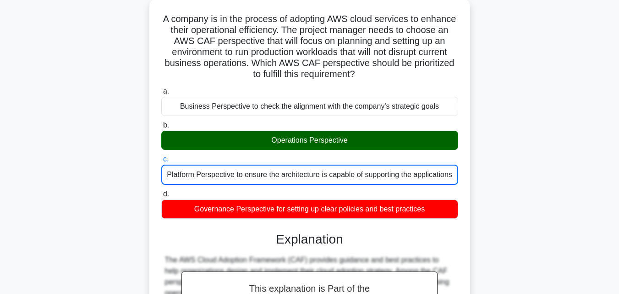
click at [161, 191] on input "d. Governance Perspective for setting up clear policies and best practices" at bounding box center [161, 194] width 0 height 6
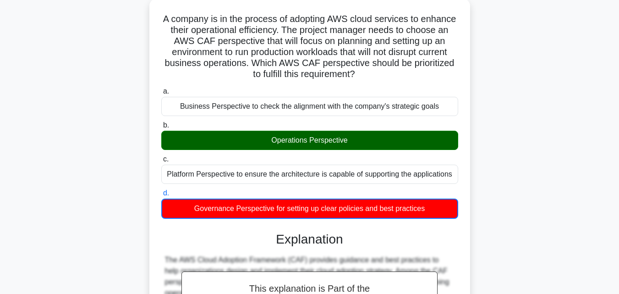
click at [161, 88] on input "a. Business Perspective to check the alignment with the company's strategic goa…" at bounding box center [161, 91] width 0 height 6
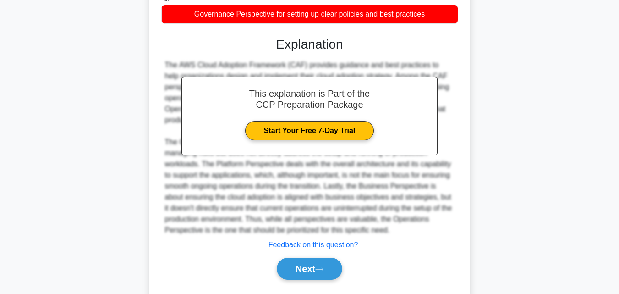
scroll to position [273, 0]
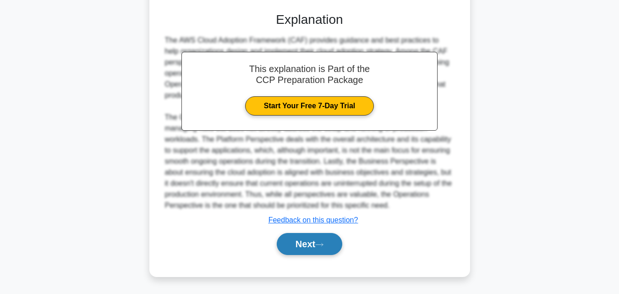
click at [298, 245] on button "Next" at bounding box center [310, 244] width 66 height 22
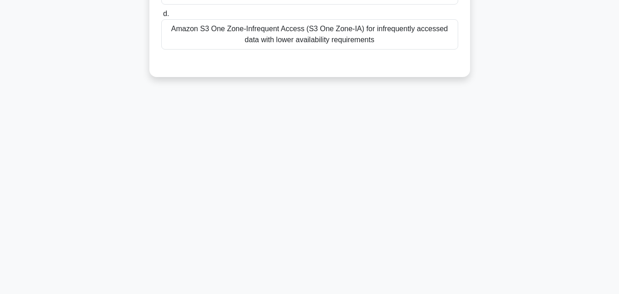
scroll to position [201, 0]
click at [493, 136] on div "80:44 Stop CCP Intermediate 7/65 Which of the following storage classes in Amaz…" at bounding box center [310, 61] width 523 height 458
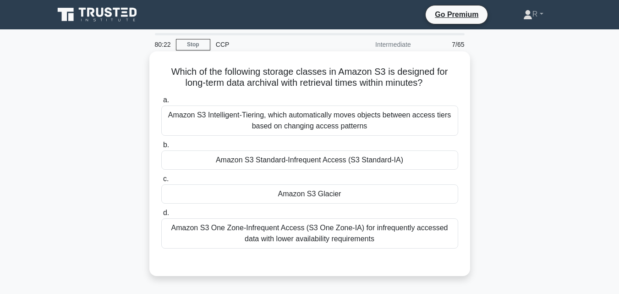
click at [337, 195] on div "Amazon S3 Glacier" at bounding box center [309, 193] width 297 height 19
click at [161, 182] on input "c. Amazon S3 Glacier" at bounding box center [161, 179] width 0 height 6
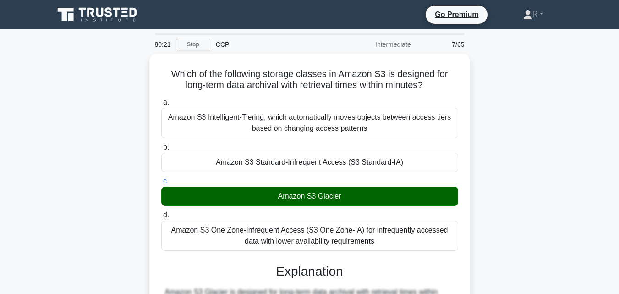
click at [519, 151] on div "Which of the following storage classes in Amazon S3 is designed for long-term d…" at bounding box center [310, 264] width 523 height 420
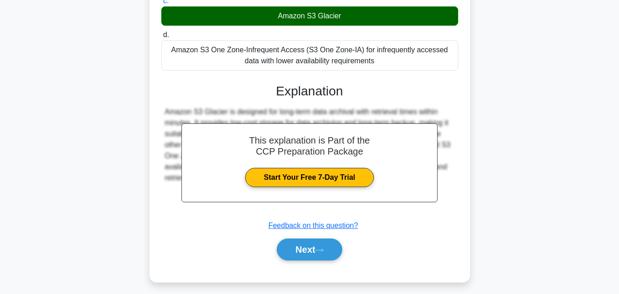
scroll to position [201, 0]
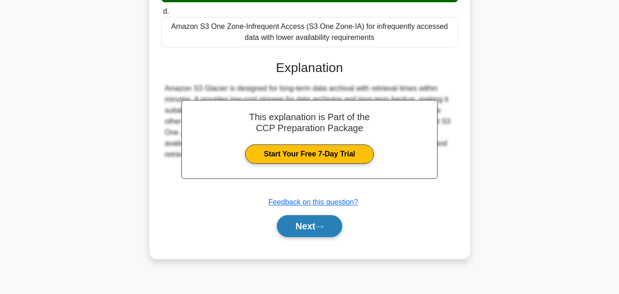
click at [304, 229] on button "Next" at bounding box center [310, 226] width 66 height 22
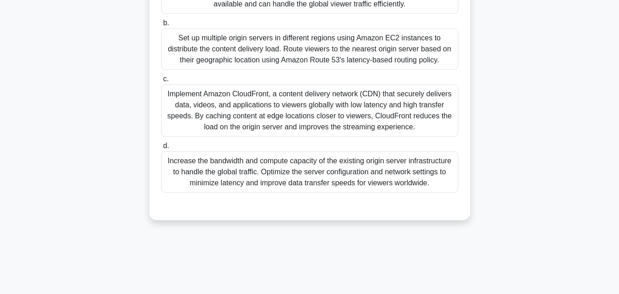
click at [511, 137] on div "XYZ Media is a global entertainment company that offers streaming video service…" at bounding box center [310, 41] width 523 height 379
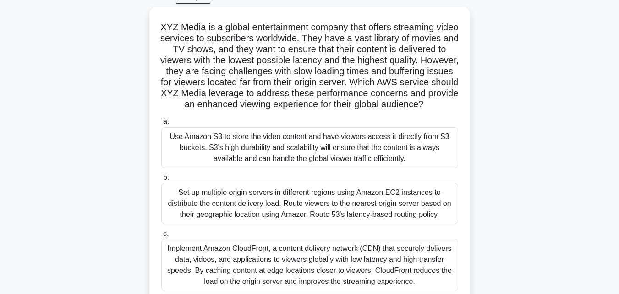
scroll to position [55, 0]
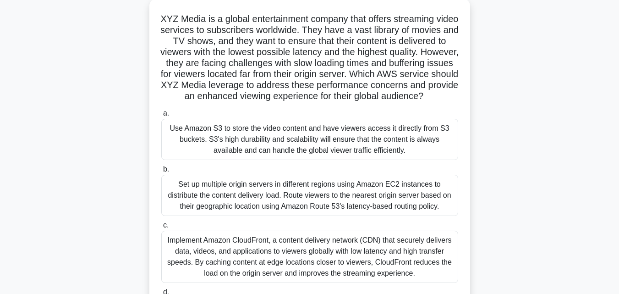
click at [511, 142] on div "XYZ Media is a global entertainment company that offers streaming video service…" at bounding box center [310, 188] width 523 height 379
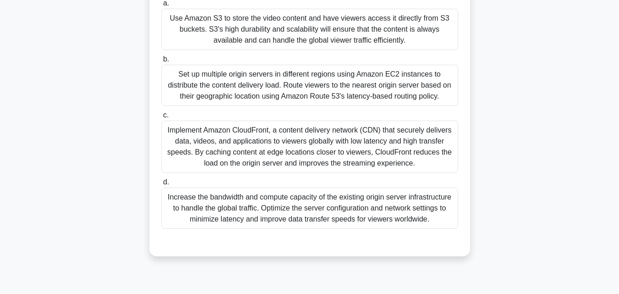
scroll to position [147, 0]
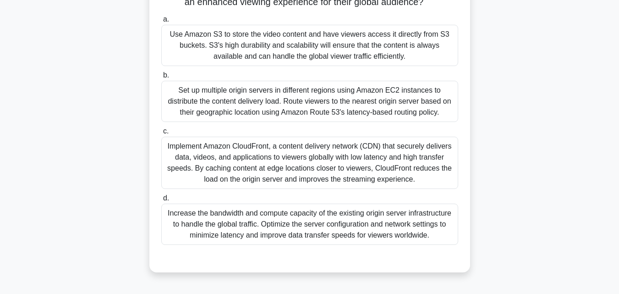
click at [309, 164] on div "Implement Amazon CloudFront, a content delivery network (CDN) that securely del…" at bounding box center [309, 163] width 297 height 52
click at [161, 134] on input "c. Implement Amazon CloudFront, a content delivery network (CDN) that securely …" at bounding box center [161, 131] width 0 height 6
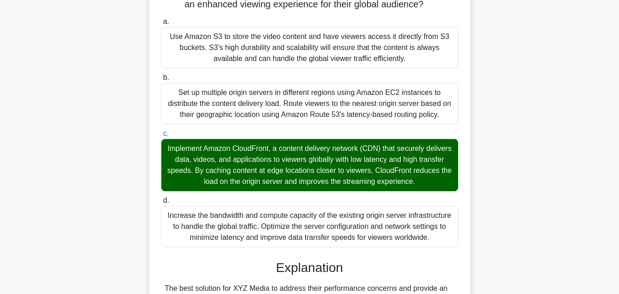
click at [548, 159] on div "XYZ Media is a global entertainment company that offers streaming video service…" at bounding box center [310, 238] width 523 height 662
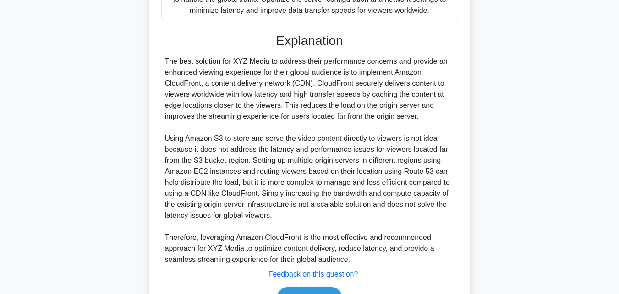
scroll to position [403, 0]
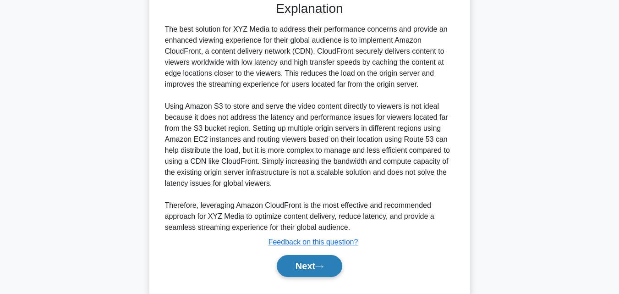
click at [309, 274] on button "Next" at bounding box center [310, 266] width 66 height 22
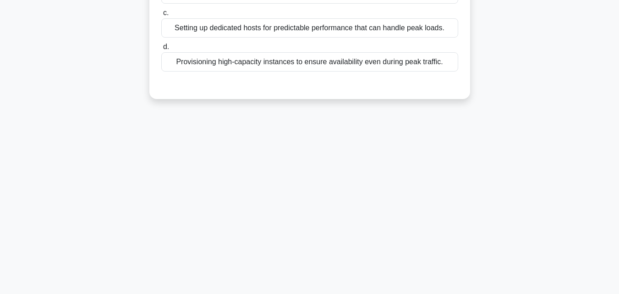
click at [461, 182] on div "78:33 Stop CCP Intermediate 9/65 Your company is planning to deploy a web appli…" at bounding box center [310, 61] width 523 height 458
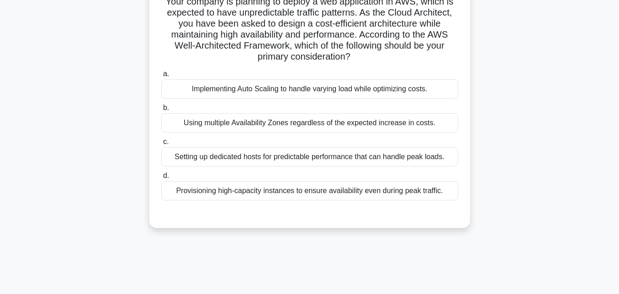
scroll to position [73, 0]
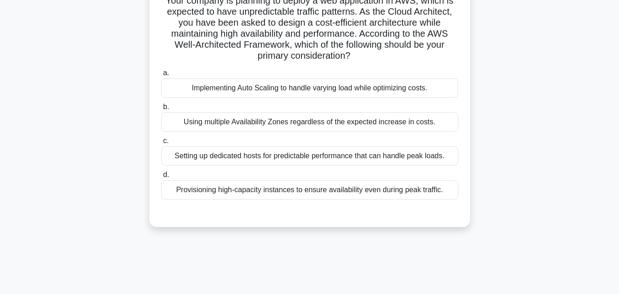
click at [490, 189] on div "Your company is planning to deploy a web application in AWS, which is expected …" at bounding box center [310, 109] width 523 height 258
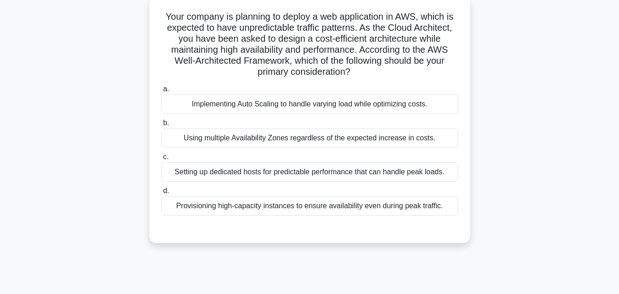
click at [399, 105] on div "Implementing Auto Scaling to handle varying load while optimizing costs." at bounding box center [309, 103] width 297 height 19
click at [161, 92] on input "a. Implementing Auto Scaling to handle varying load while optimizing costs." at bounding box center [161, 89] width 0 height 6
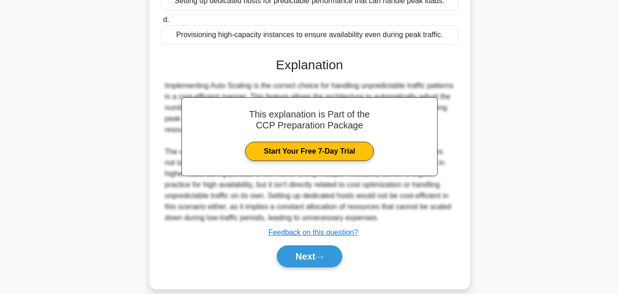
scroll to position [239, 0]
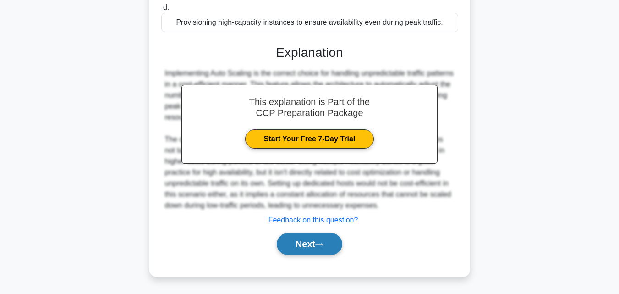
click at [313, 242] on button "Next" at bounding box center [310, 244] width 66 height 22
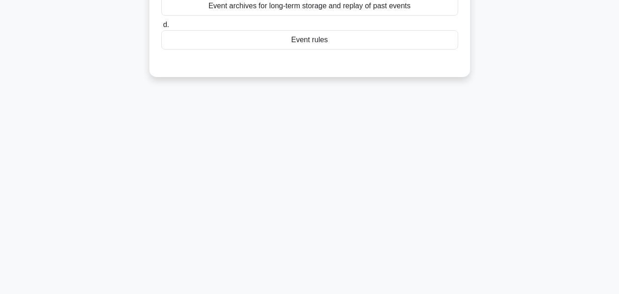
scroll to position [201, 0]
click at [528, 163] on div "77:27 Stop CCP Intermediate 10/65 An organization wants to build an event-drive…" at bounding box center [310, 61] width 523 height 458
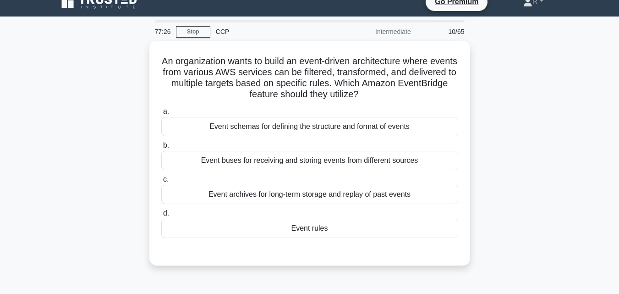
scroll to position [0, 0]
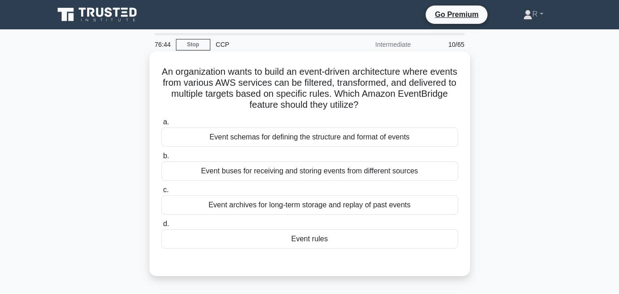
click at [364, 174] on div "Event buses for receiving and storing events from different sources" at bounding box center [309, 170] width 297 height 19
click at [161, 159] on input "b. Event buses for receiving and storing events from different sources" at bounding box center [161, 156] width 0 height 6
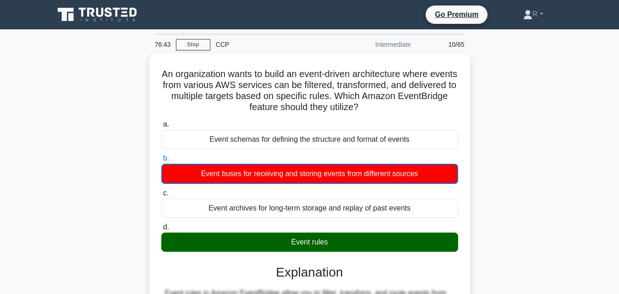
click at [525, 226] on div "An organization wants to build an event-driven architecture where events from v…" at bounding box center [310, 264] width 523 height 420
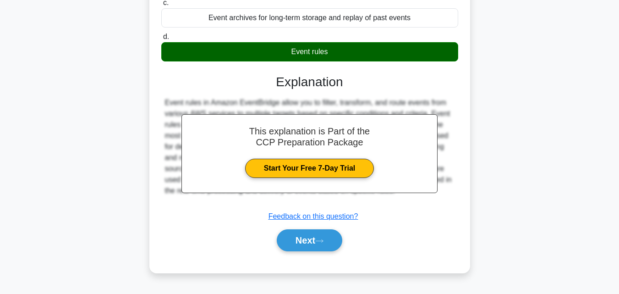
scroll to position [201, 0]
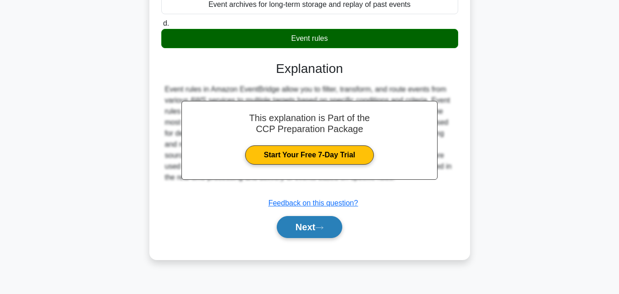
click at [293, 231] on button "Next" at bounding box center [310, 227] width 66 height 22
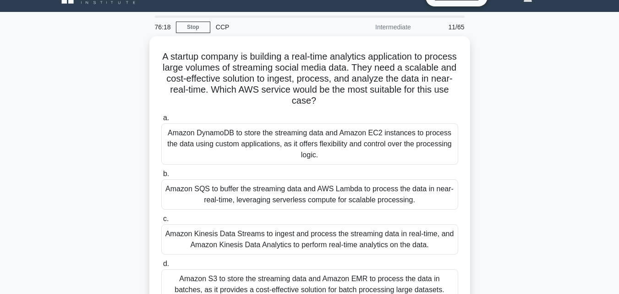
scroll to position [18, 0]
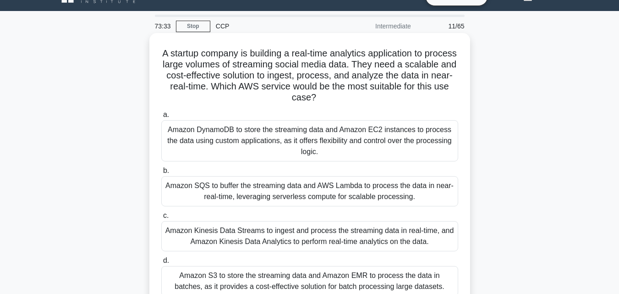
click at [323, 184] on div "Amazon SQS to buffer the streaming data and AWS Lambda to process the data in n…" at bounding box center [309, 191] width 297 height 30
click at [161, 174] on input "b. Amazon SQS to buffer the streaming data and AWS Lambda to process the data i…" at bounding box center [161, 171] width 0 height 6
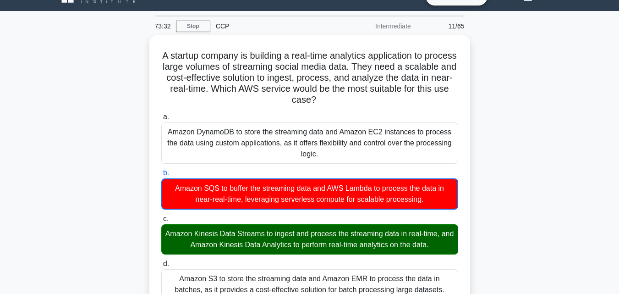
click at [471, 215] on div "A startup company is building a real-time analytics application to process larg…" at bounding box center [310, 283] width 523 height 497
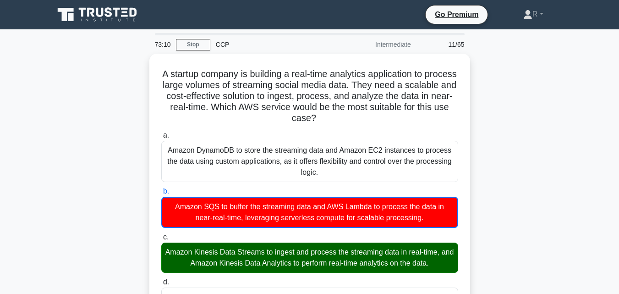
scroll to position [257, 0]
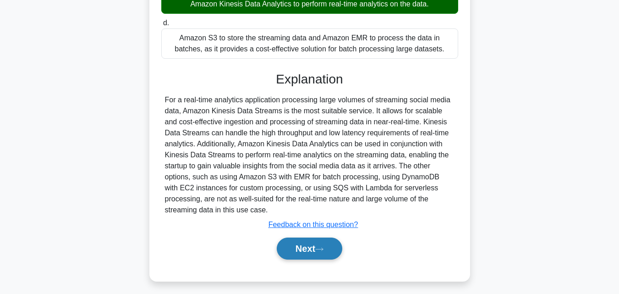
click at [304, 247] on button "Next" at bounding box center [310, 249] width 66 height 22
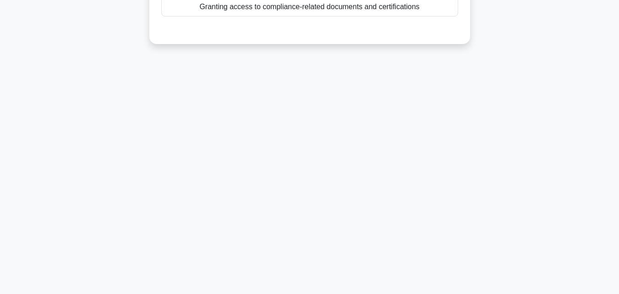
scroll to position [201, 0]
click at [481, 178] on div "73:08 Stop CCP Intermediate 12/65 Which of the following is NOT a feature of AW…" at bounding box center [310, 61] width 523 height 458
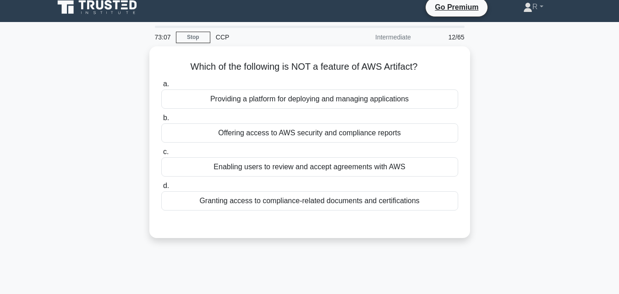
scroll to position [0, 0]
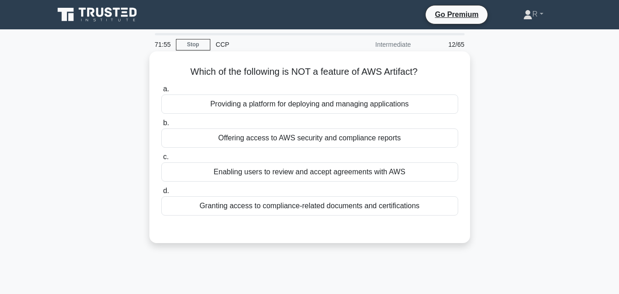
click at [395, 109] on div "Providing a platform for deploying and managing applications" at bounding box center [309, 103] width 297 height 19
click at [161, 92] on input "a. Providing a platform for deploying and managing applications" at bounding box center [161, 89] width 0 height 6
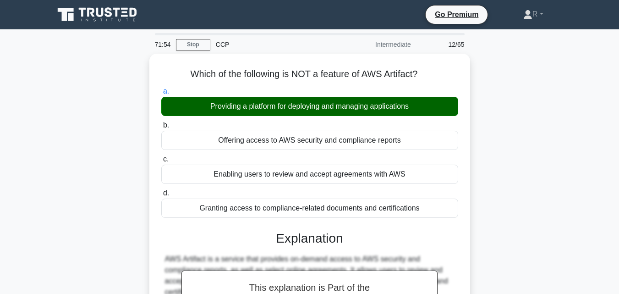
click at [503, 228] on div "Which of the following is NOT a feature of AWS Artifact? .spinner_0XTQ{transfor…" at bounding box center [310, 247] width 523 height 387
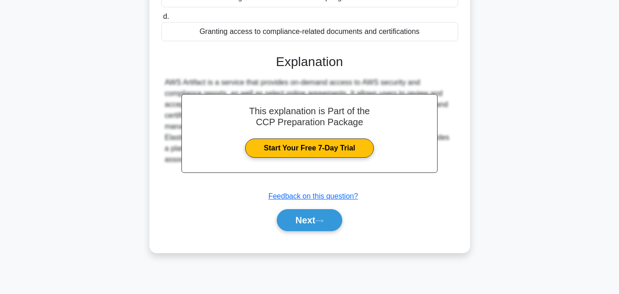
scroll to position [201, 0]
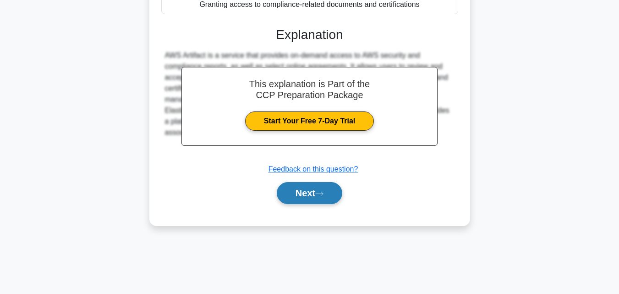
click at [287, 194] on button "Next" at bounding box center [310, 193] width 66 height 22
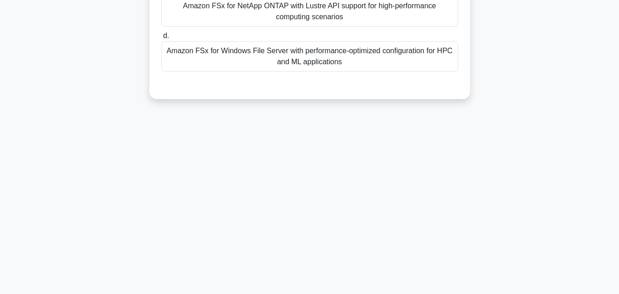
click at [520, 207] on div "71:49 Stop CCP Intermediate 13/65 Which Amazon FSx file system type supports th…" at bounding box center [310, 61] width 523 height 458
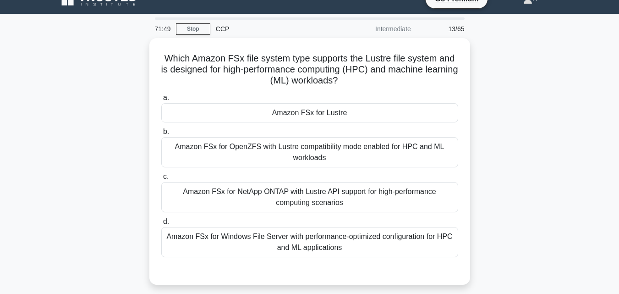
scroll to position [0, 0]
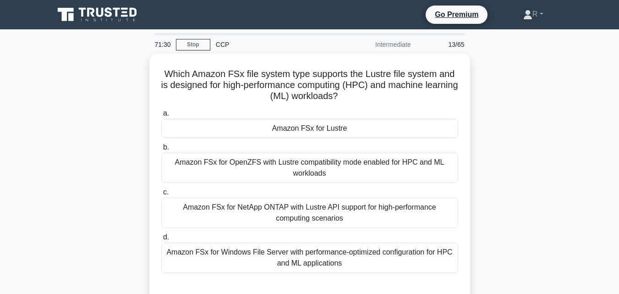
click at [509, 204] on div "Which Amazon FSx file system type supports the Lustre file system and is design…" at bounding box center [310, 183] width 523 height 258
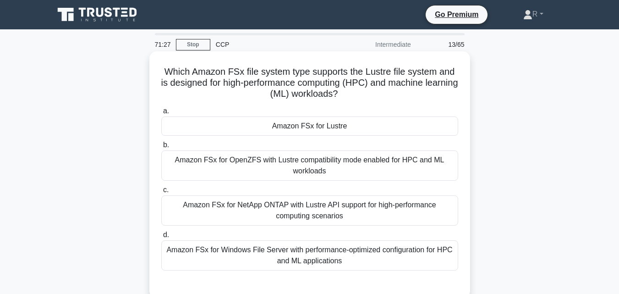
click at [353, 124] on div "Amazon FSx for Lustre" at bounding box center [309, 125] width 297 height 19
click at [161, 114] on input "a. Amazon FSx for Lustre" at bounding box center [161, 111] width 0 height 6
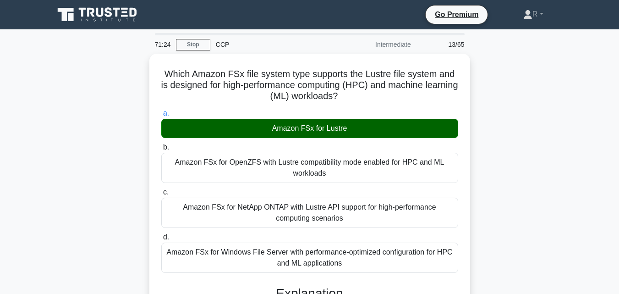
click at [161, 144] on input "b. Amazon FSx for OpenZFS with Lustre compatibility mode enabled for HPC and ML…" at bounding box center [161, 147] width 0 height 6
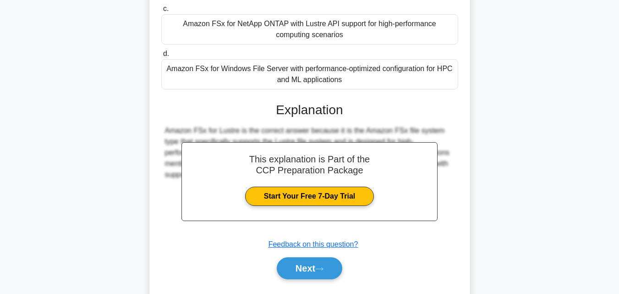
scroll to position [207, 0]
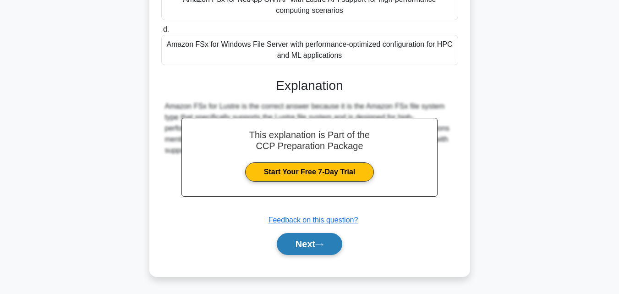
click at [296, 250] on button "Next" at bounding box center [310, 244] width 66 height 22
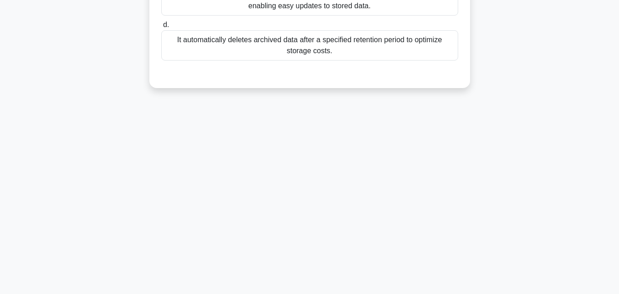
click at [491, 159] on div "71:20 Stop CCP Intermediate 14/65 Which of the following is a characteristic of…" at bounding box center [310, 61] width 523 height 458
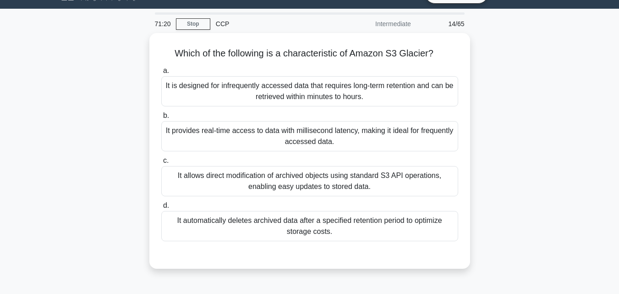
scroll to position [0, 0]
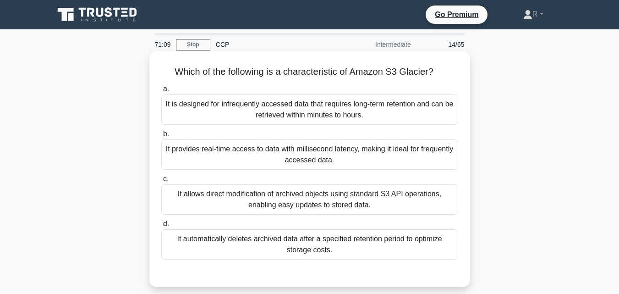
click at [406, 116] on div "It is designed for infrequently accessed data that requires long-term retention…" at bounding box center [309, 109] width 297 height 30
click at [161, 92] on input "a. It is designed for infrequently accessed data that requires long-term retent…" at bounding box center [161, 89] width 0 height 6
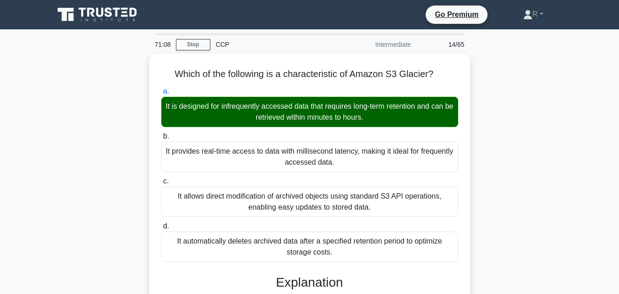
click at [527, 206] on div "Which of the following is a characteristic of Amazon S3 Glacier? .spinner_0XTQ{…" at bounding box center [310, 253] width 523 height 398
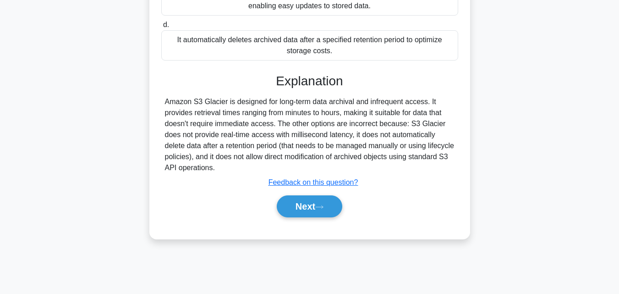
click at [513, 151] on div "Which of the following is a characteristic of Amazon S3 Glacier? .spinner_0XTQ{…" at bounding box center [310, 51] width 523 height 398
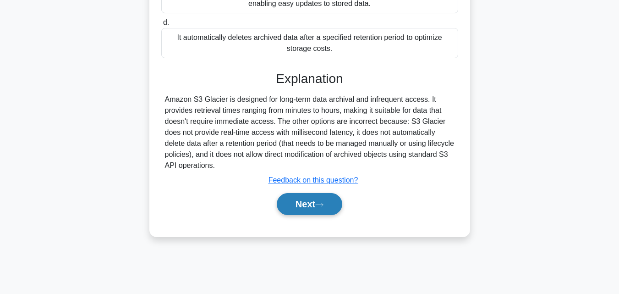
click at [290, 213] on button "Next" at bounding box center [310, 204] width 66 height 22
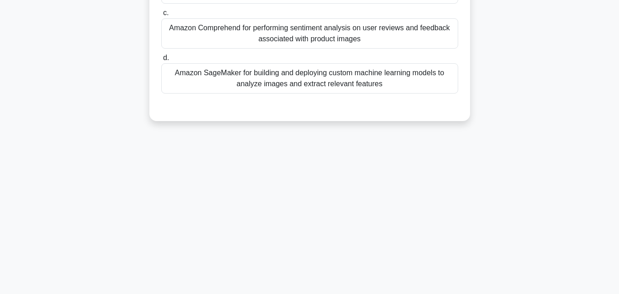
click at [474, 185] on div "71:03 Stop CCP Intermediate 15/65 A retail company wants to enhance its custome…" at bounding box center [310, 61] width 523 height 458
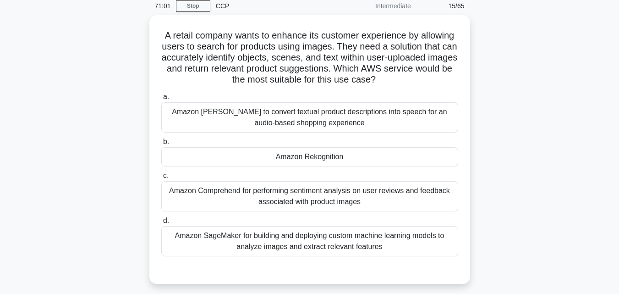
scroll to position [55, 0]
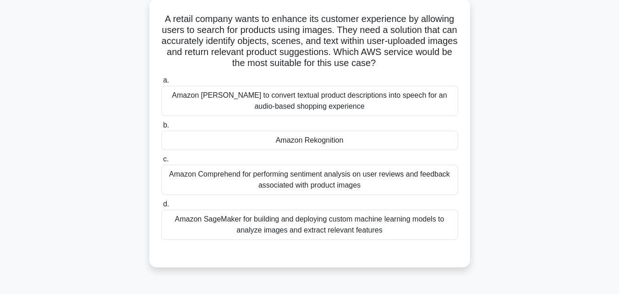
click at [532, 109] on div "A retail company wants to enhance its customer experience by allowing users to …" at bounding box center [310, 139] width 523 height 280
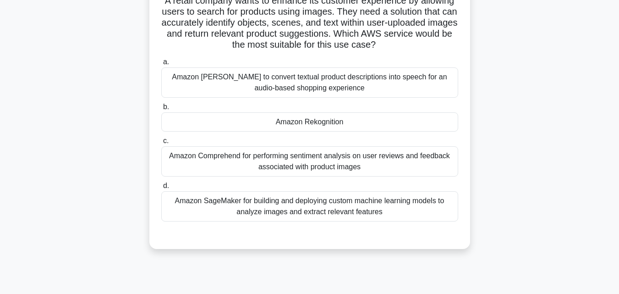
click at [517, 128] on div "A retail company wants to enhance its customer experience by allowing users to …" at bounding box center [310, 120] width 523 height 280
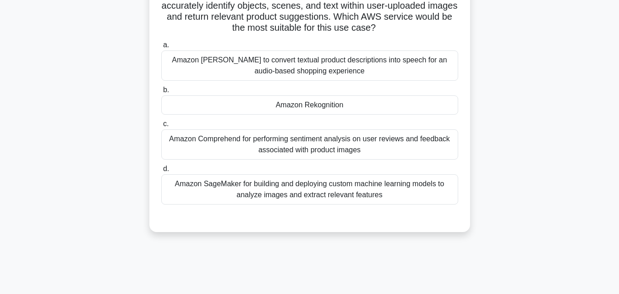
scroll to position [92, 0]
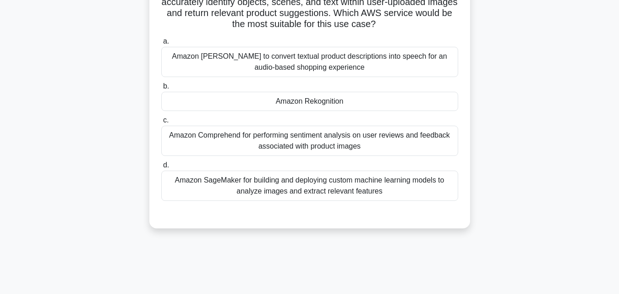
click at [331, 189] on div "Amazon SageMaker for building and deploying custom machine learning models to a…" at bounding box center [309, 186] width 297 height 30
click at [161, 168] on input "d. Amazon SageMaker for building and deploying custom machine learning models t…" at bounding box center [161, 165] width 0 height 6
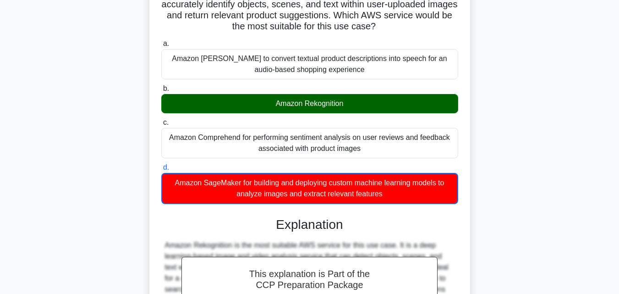
click at [512, 138] on div "A retail company wants to enhance its customer experience by allowing users to …" at bounding box center [310, 238] width 523 height 552
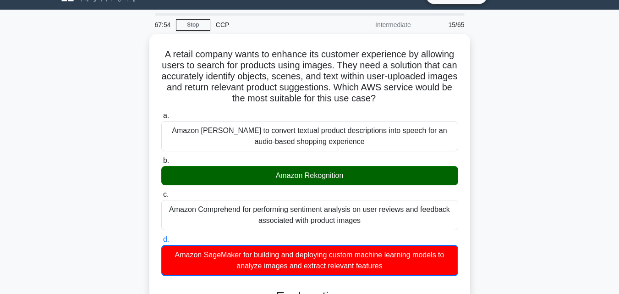
scroll to position [18, 0]
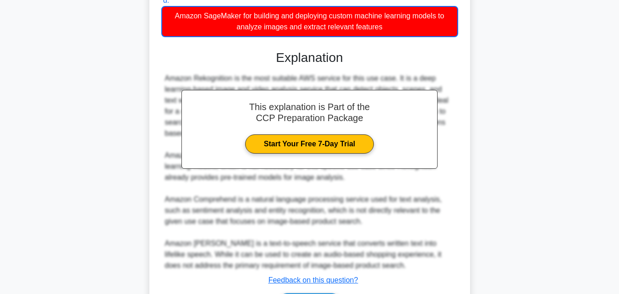
scroll to position [275, 0]
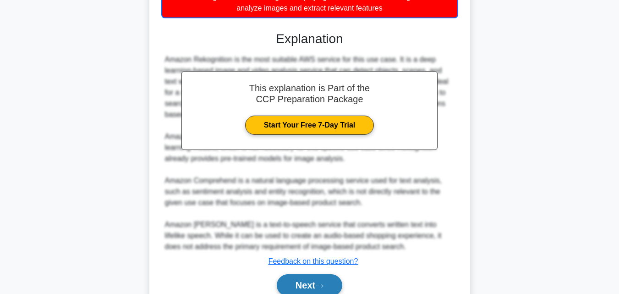
click at [305, 282] on button "Next" at bounding box center [310, 285] width 66 height 22
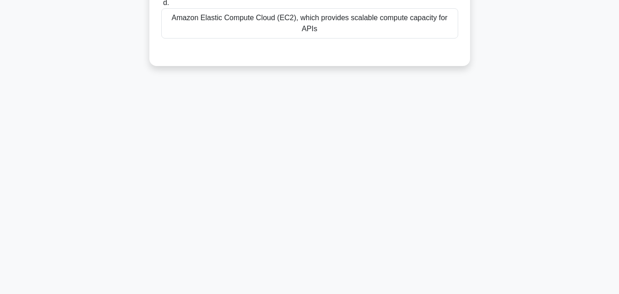
scroll to position [201, 0]
click at [349, 240] on div "67:26 Stop CCP Intermediate 16/65 Which AWS service enables you to create and m…" at bounding box center [310, 61] width 523 height 458
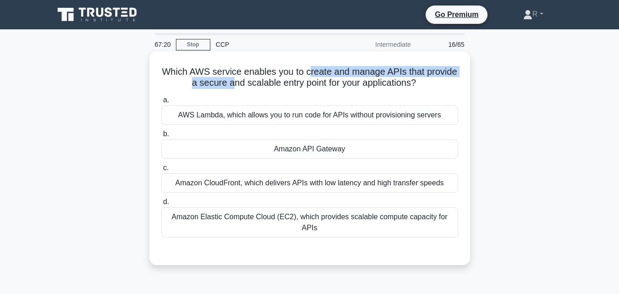
drag, startPoint x: 246, startPoint y: 78, endPoint x: 326, endPoint y: 73, distance: 79.5
click at [326, 73] on h5 "Which AWS service enables you to create and manage APIs that provide a secure a…" at bounding box center [309, 77] width 299 height 23
click at [385, 74] on h5 "Which AWS service enables you to create and manage APIs that provide a secure a…" at bounding box center [309, 77] width 299 height 23
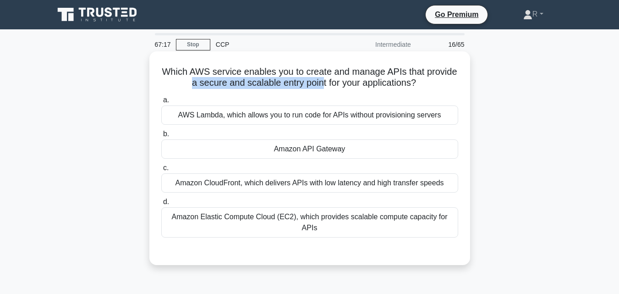
drag, startPoint x: 202, startPoint y: 81, endPoint x: 339, endPoint y: 86, distance: 137.6
click at [339, 86] on h5 "Which AWS service enables you to create and manage APIs that provide a secure a…" at bounding box center [309, 77] width 299 height 23
click at [420, 78] on h5 "Which AWS service enables you to create and manage APIs that provide a secure a…" at bounding box center [309, 77] width 299 height 23
click at [369, 146] on div "Amazon API Gateway" at bounding box center [309, 148] width 297 height 19
click at [161, 137] on input "b. Amazon API Gateway" at bounding box center [161, 134] width 0 height 6
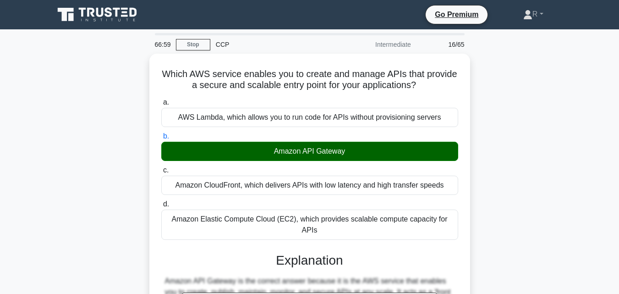
click at [479, 206] on div "Which AWS service enables you to create and manage APIs that provide a secure a…" at bounding box center [310, 258] width 523 height 409
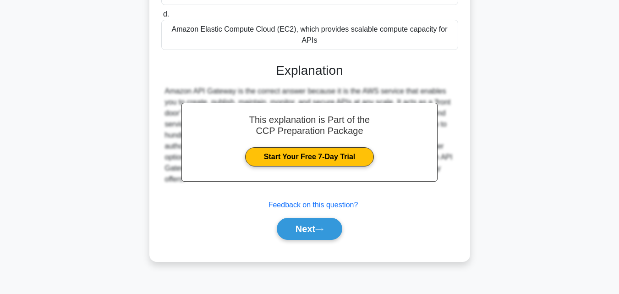
scroll to position [201, 0]
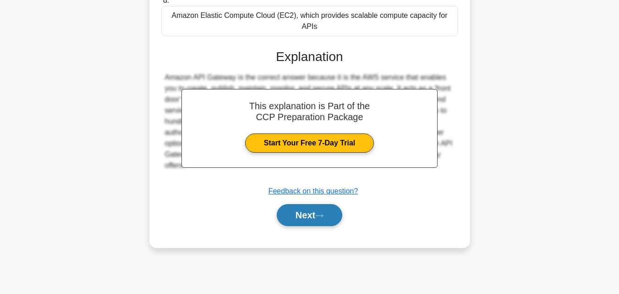
click at [298, 204] on button "Next" at bounding box center [310, 215] width 66 height 22
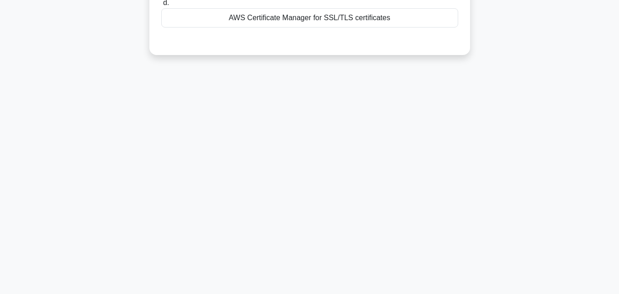
scroll to position [0, 0]
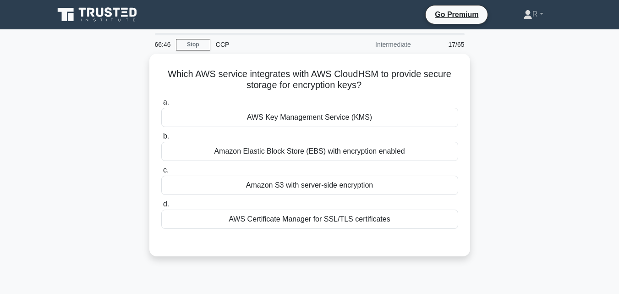
click at [509, 173] on div "Which AWS service integrates with AWS CloudHSM to provide secure storage for en…" at bounding box center [310, 161] width 523 height 214
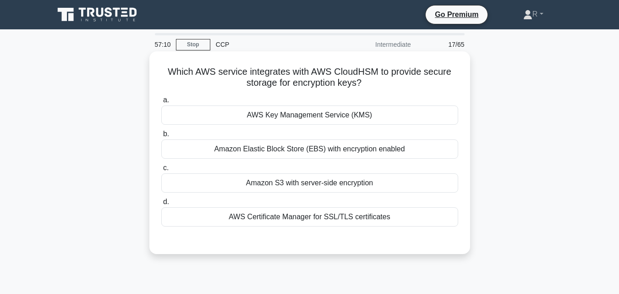
click at [463, 146] on div "b. Amazon Elastic Block Store (EBS) with encryption enabled" at bounding box center [310, 143] width 308 height 30
click at [420, 112] on div "AWS Key Management Service (KMS)" at bounding box center [309, 114] width 297 height 19
click at [161, 103] on input "a. AWS Key Management Service (KMS)" at bounding box center [161, 100] width 0 height 6
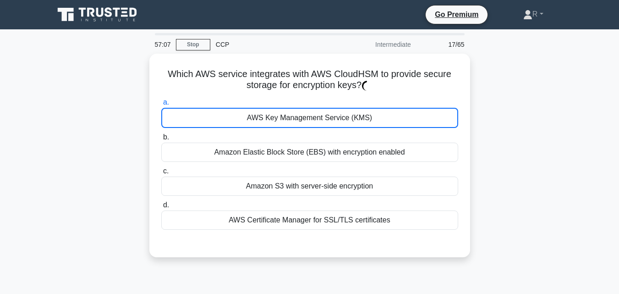
click at [512, 190] on div "Which AWS service integrates with AWS CloudHSM to provide secure storage for en…" at bounding box center [310, 161] width 523 height 215
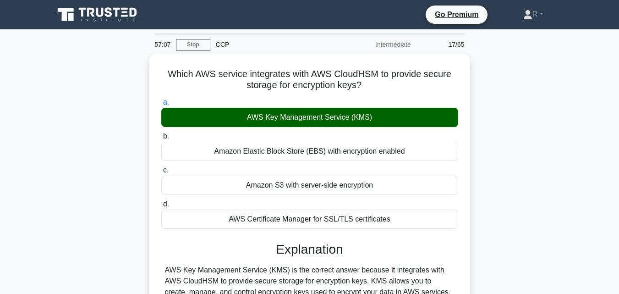
scroll to position [201, 0]
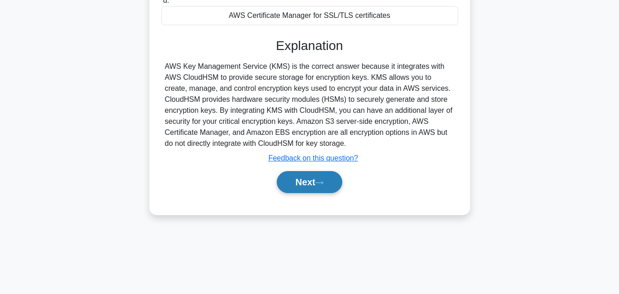
click at [315, 191] on button "Next" at bounding box center [310, 182] width 66 height 22
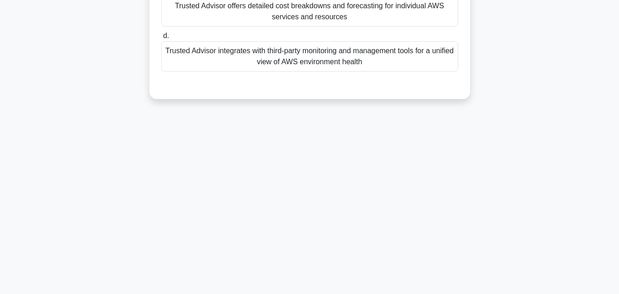
click at [529, 191] on div "57:04 Stop CCP Intermediate 18/65 Which of the following is a unique feature of…" at bounding box center [310, 61] width 523 height 458
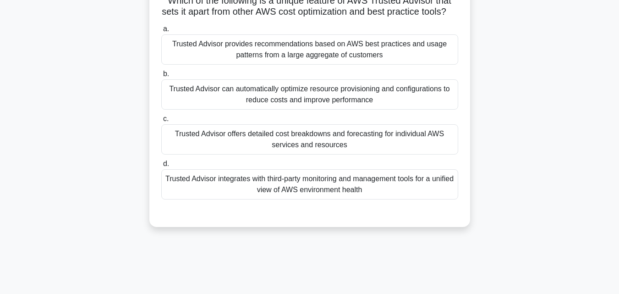
scroll to position [55, 0]
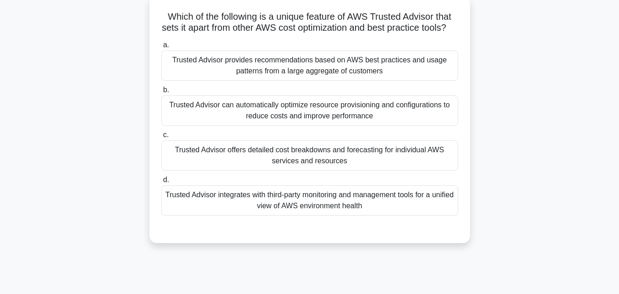
click at [381, 76] on div "Trusted Advisor provides recommendations based on AWS best practices and usage …" at bounding box center [309, 65] width 297 height 30
click at [161, 48] on input "a. Trusted Advisor provides recommendations based on AWS best practices and usa…" at bounding box center [161, 45] width 0 height 6
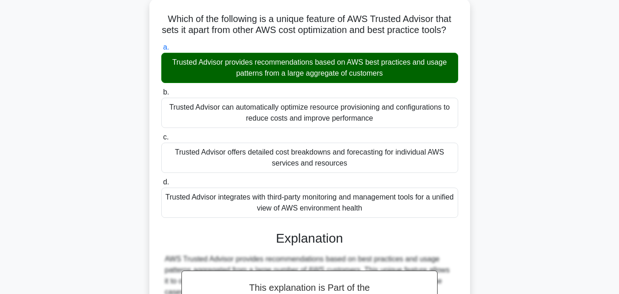
click at [567, 112] on div "Which of the following is a unique feature of AWS Trusted Advisor that sets it …" at bounding box center [310, 220] width 523 height 442
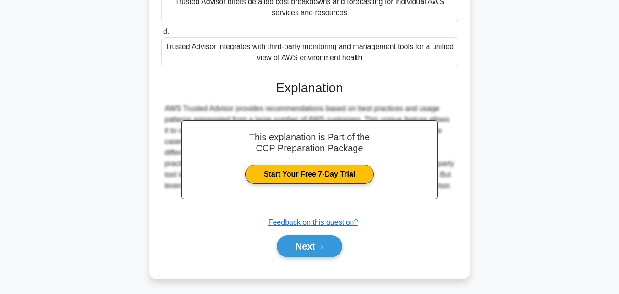
scroll to position [217, 0]
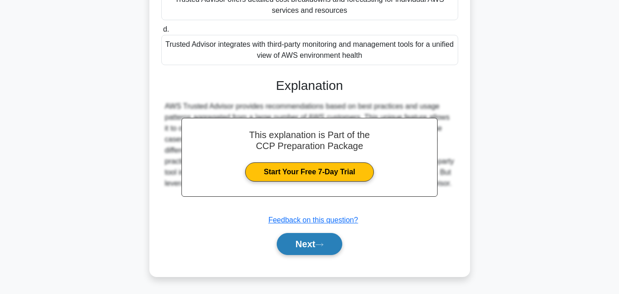
click at [303, 249] on button "Next" at bounding box center [310, 244] width 66 height 22
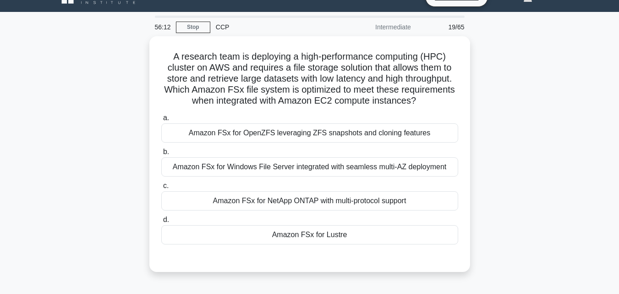
scroll to position [18, 0]
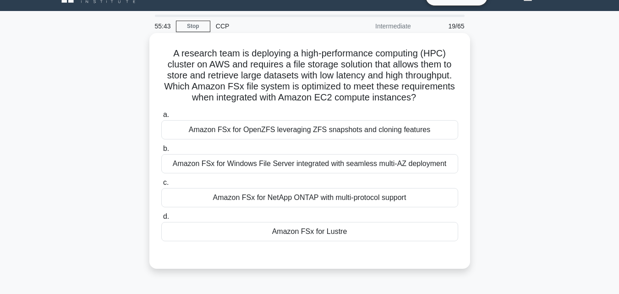
click at [293, 233] on div "Amazon FSx for Lustre" at bounding box center [309, 231] width 297 height 19
click at [161, 220] on input "d. Amazon FSx for Lustre" at bounding box center [161, 217] width 0 height 6
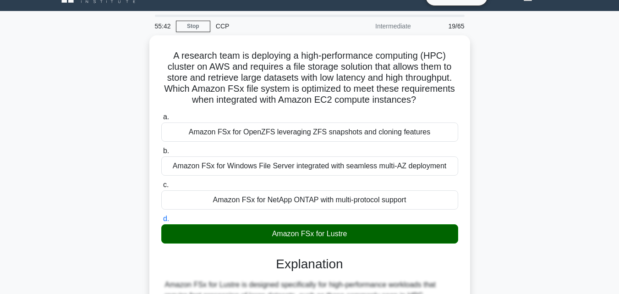
click at [514, 182] on div "A research team is deploying a high-performance computing (HPC) cluster on AWS …" at bounding box center [310, 261] width 523 height 453
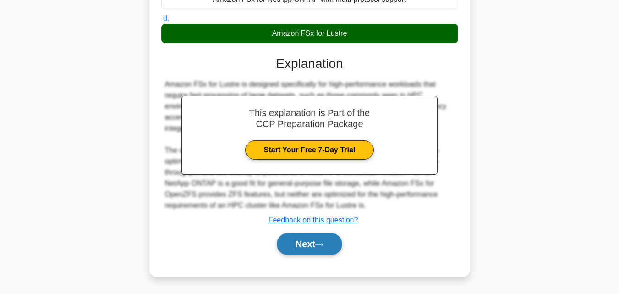
click at [312, 245] on button "Next" at bounding box center [310, 244] width 66 height 22
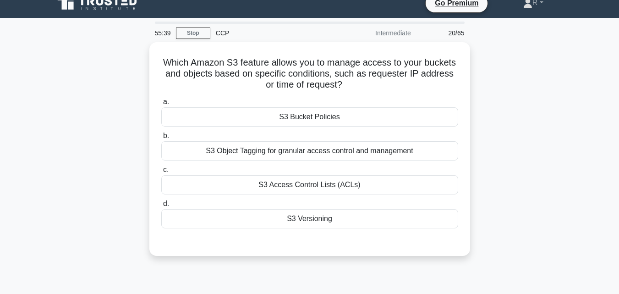
scroll to position [0, 0]
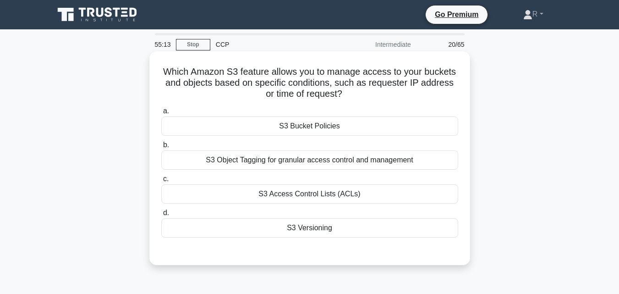
click at [326, 199] on div "S3 Access Control Lists (ACLs)" at bounding box center [309, 193] width 297 height 19
click at [161, 182] on input "c. S3 Access Control Lists (ACLs)" at bounding box center [161, 179] width 0 height 6
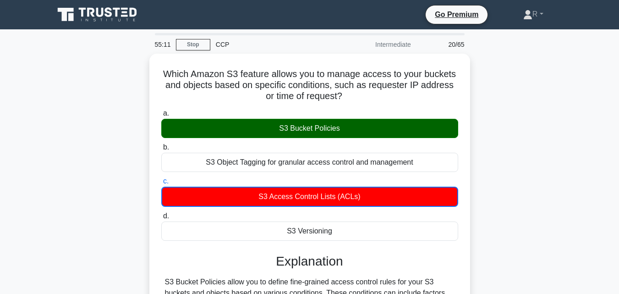
click at [521, 138] on div "Which Amazon S3 feature allows you to manage access to your buckets and objects…" at bounding box center [310, 253] width 523 height 398
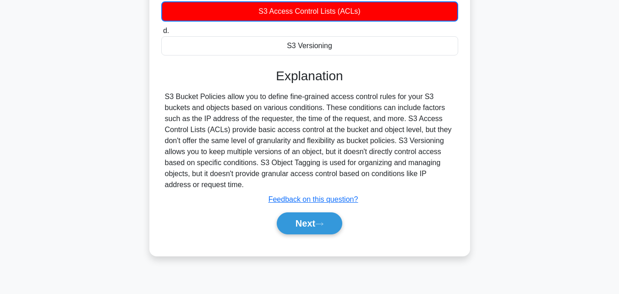
scroll to position [201, 0]
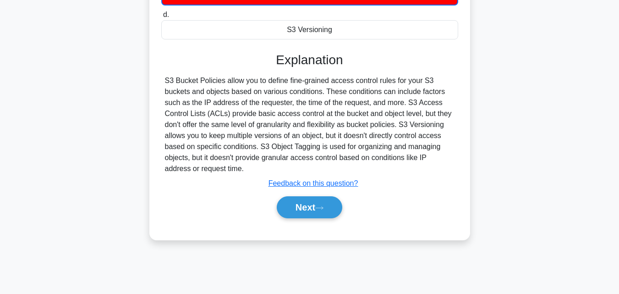
click at [529, 132] on div "Which Amazon S3 feature allows you to manage access to your buckets and objects…" at bounding box center [310, 51] width 523 height 398
click at [530, 138] on div "Which Amazon S3 feature allows you to manage access to your buckets and objects…" at bounding box center [310, 51] width 523 height 398
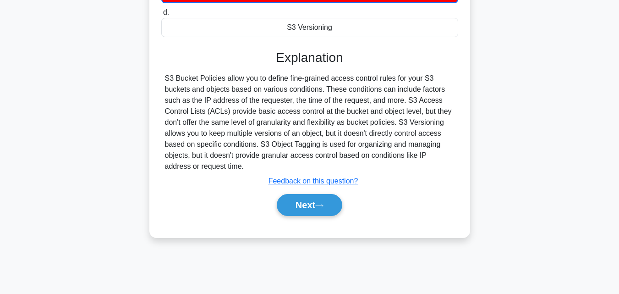
click at [306, 217] on div "Next" at bounding box center [309, 204] width 297 height 29
click at [307, 212] on button "Next" at bounding box center [310, 205] width 66 height 22
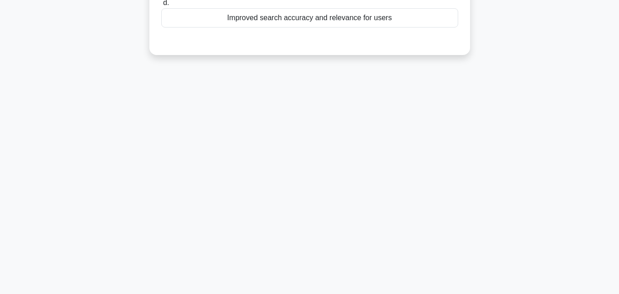
scroll to position [0, 0]
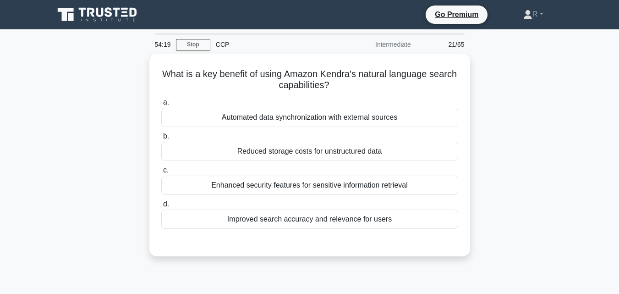
click at [508, 154] on div "What is a key benefit of using Amazon Kendra's natural language search capabili…" at bounding box center [310, 161] width 523 height 214
click at [497, 168] on div "What is a key benefit of using Amazon Kendra's natural language search capabili…" at bounding box center [310, 161] width 523 height 214
